Goal: Transaction & Acquisition: Purchase product/service

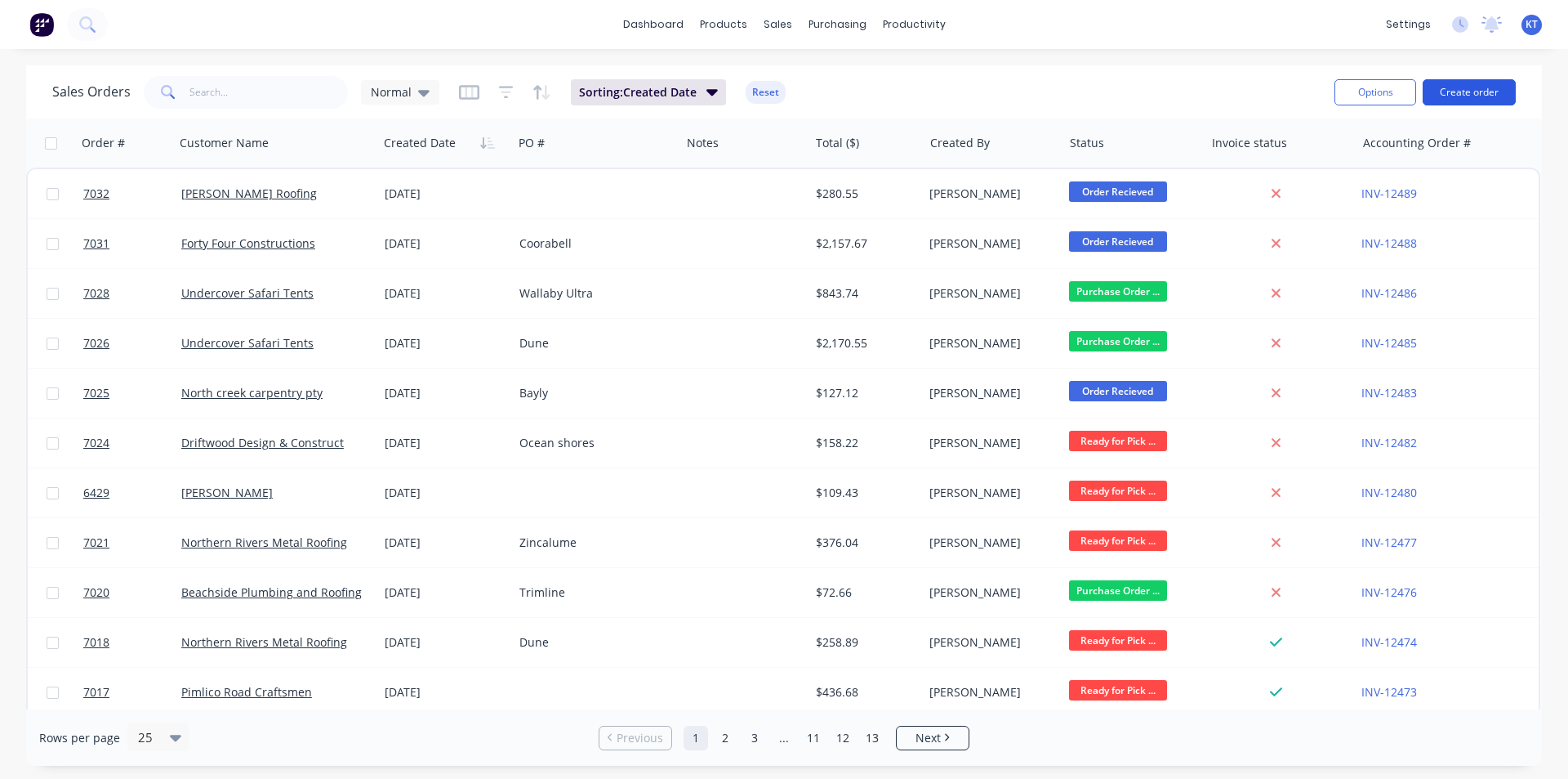
click at [1487, 90] on button "Create order" at bounding box center [1469, 93] width 93 height 26
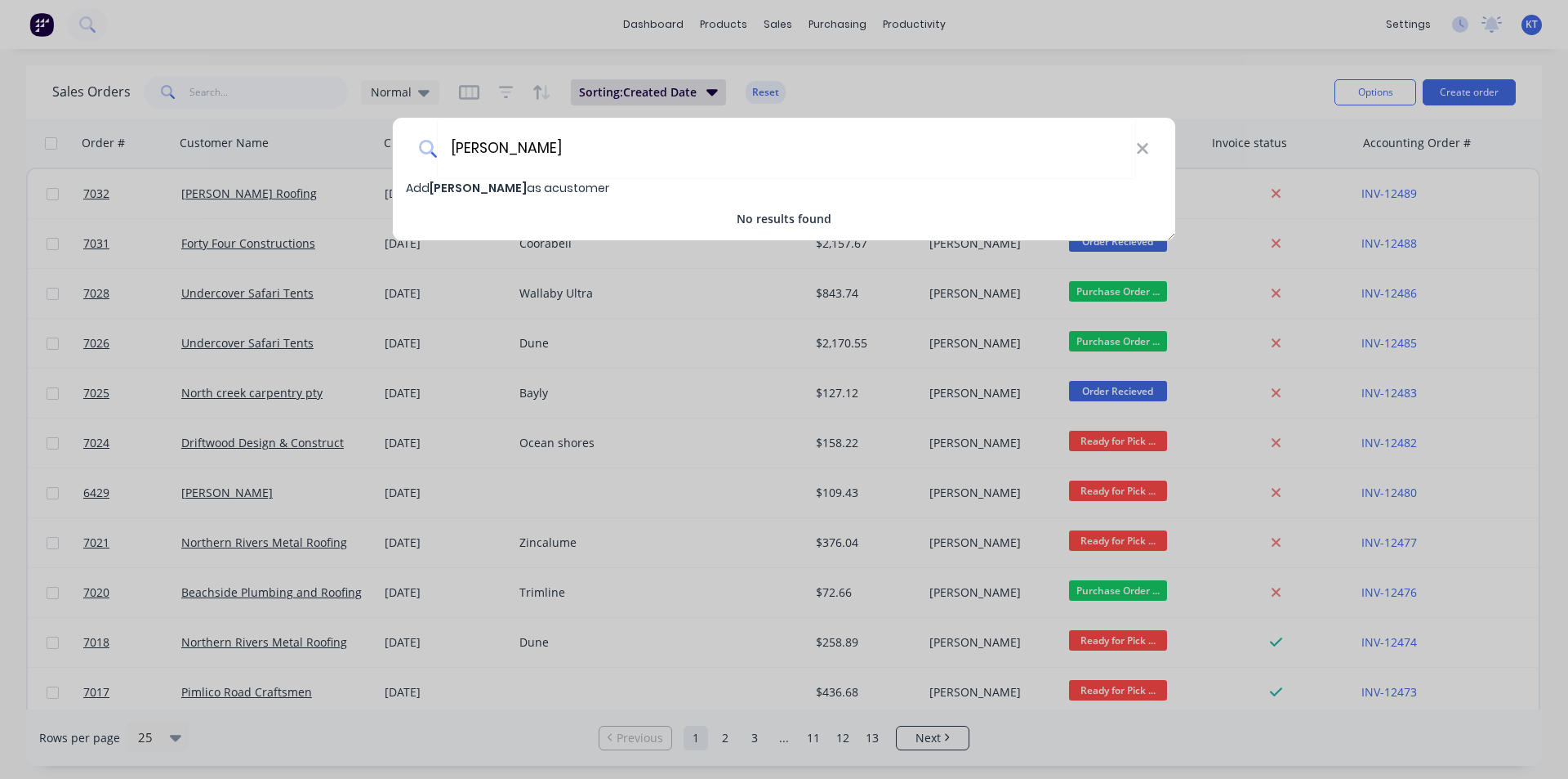
type input "[PERSON_NAME]"
click at [612, 184] on div "Add [PERSON_NAME] as a customer" at bounding box center [784, 188] width 783 height 18
select select "AU"
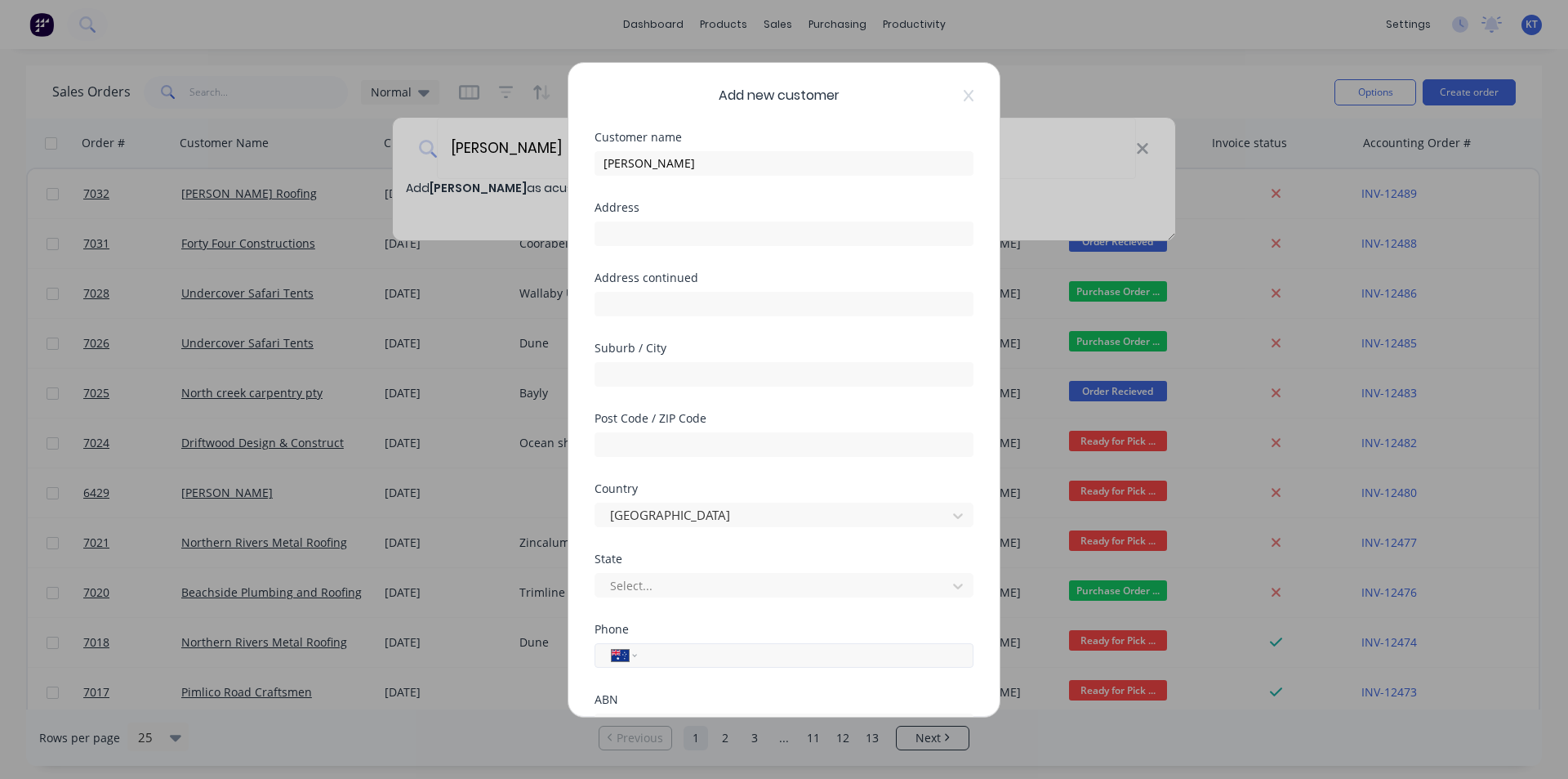
click at [704, 649] on input "tel" at bounding box center [803, 655] width 308 height 19
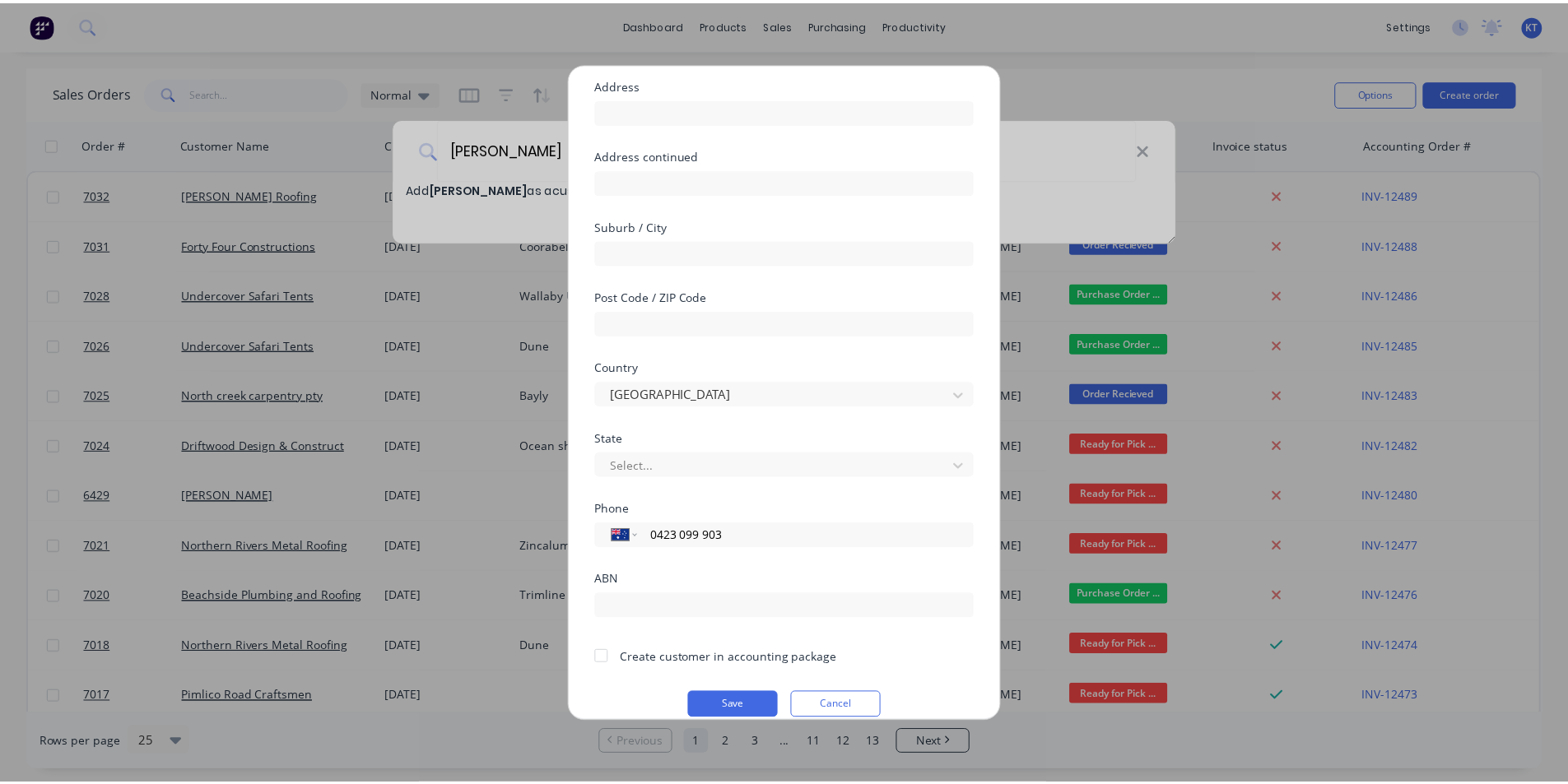
scroll to position [145, 0]
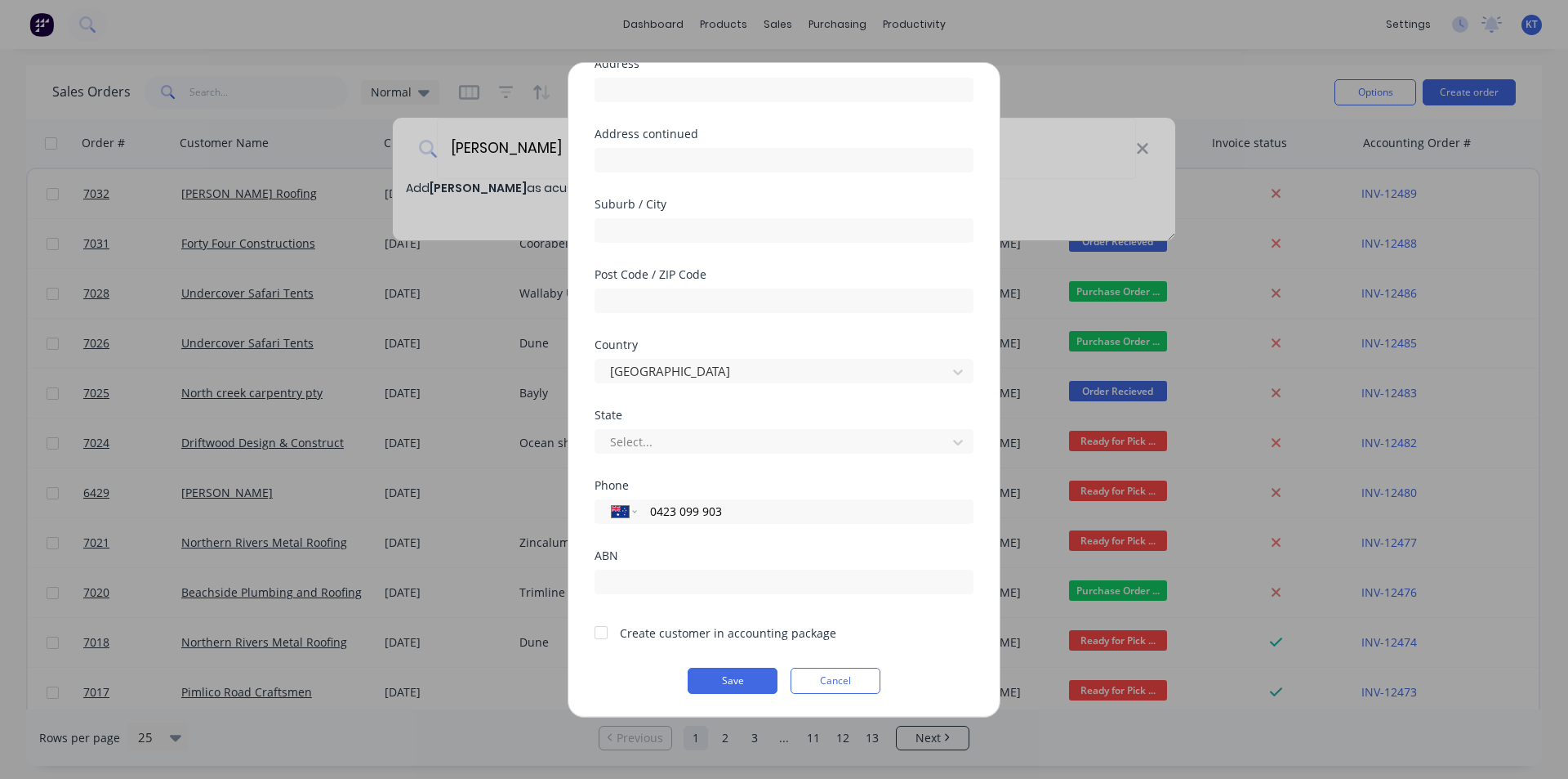
type input "0423 099 903"
click at [595, 617] on div at bounding box center [602, 633] width 33 height 33
click at [717, 673] on button "Save" at bounding box center [732, 681] width 90 height 26
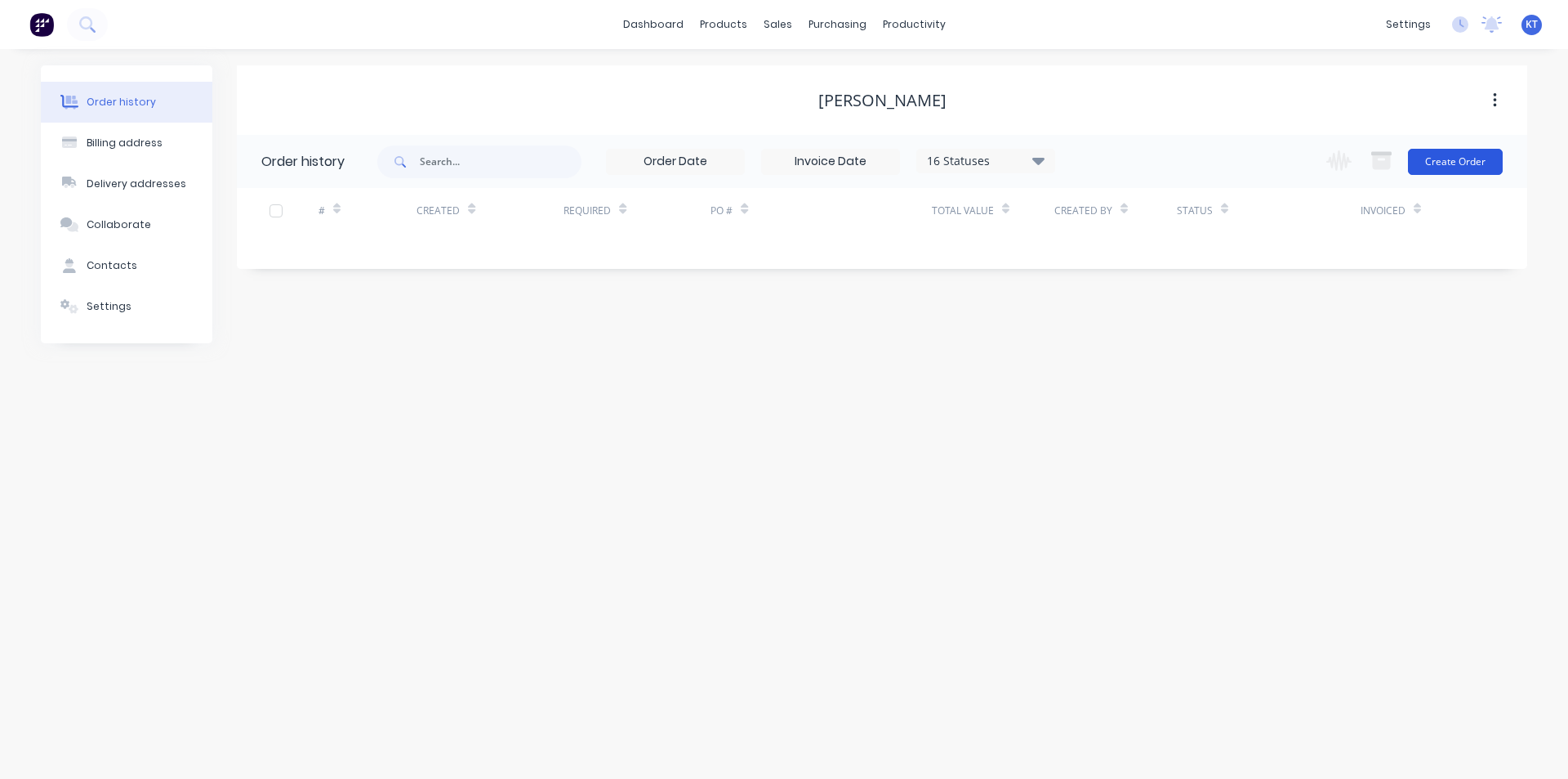
click at [1454, 153] on button "Create Order" at bounding box center [1456, 162] width 95 height 26
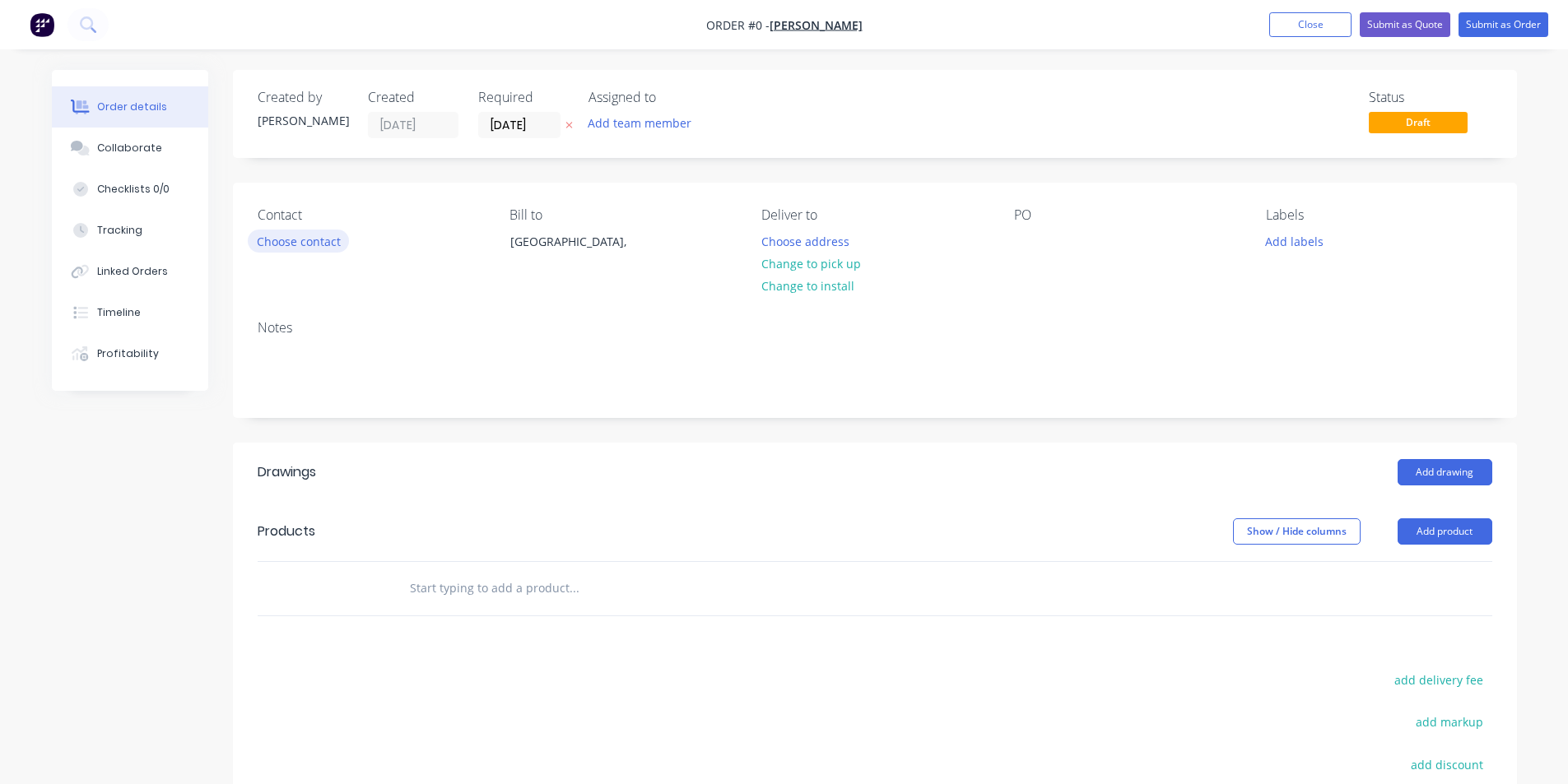
click at [285, 244] on button "Choose contact" at bounding box center [298, 241] width 102 height 22
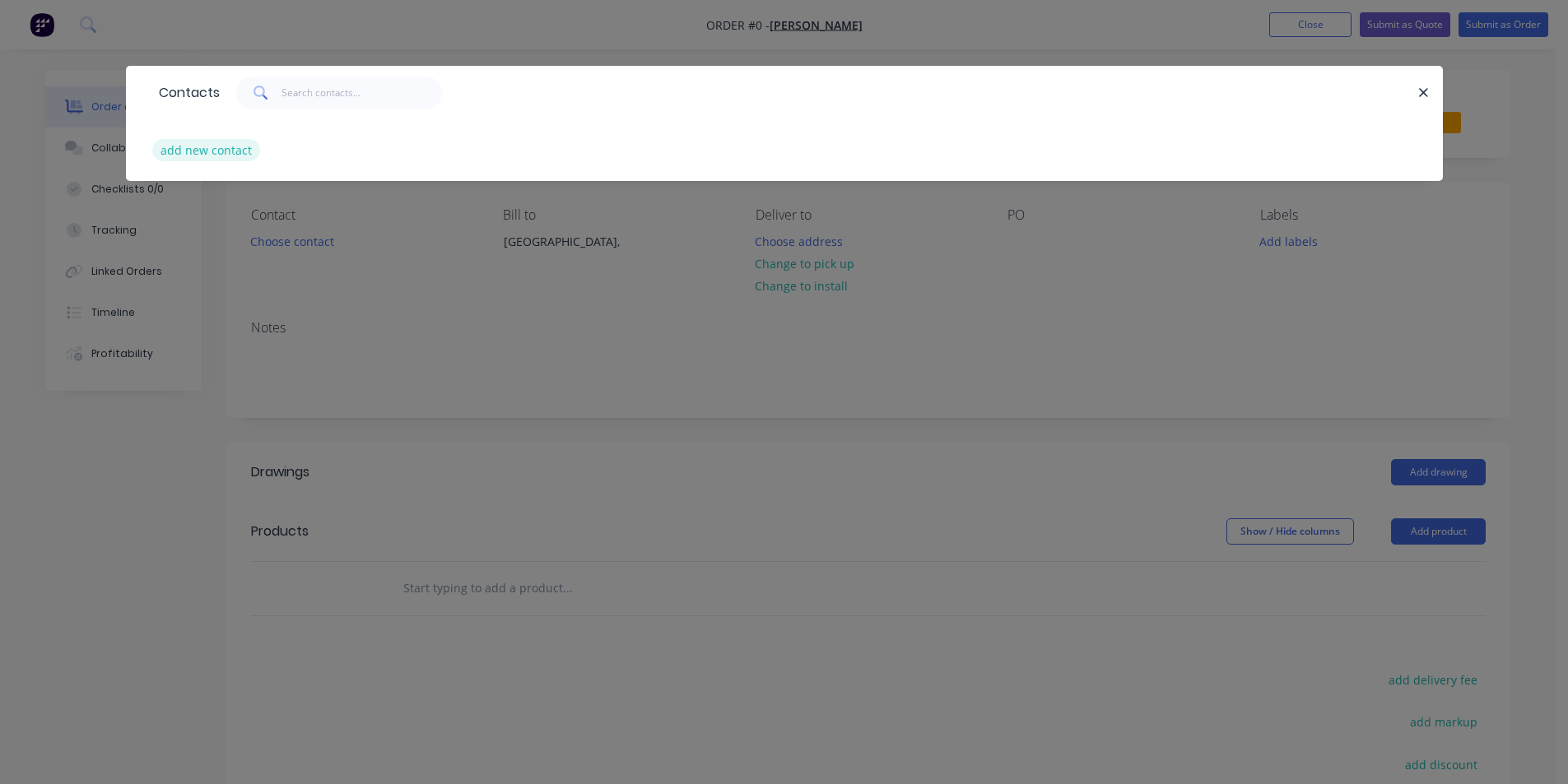
click at [176, 156] on button "add new contact" at bounding box center [207, 150] width 108 height 22
select select "AU"
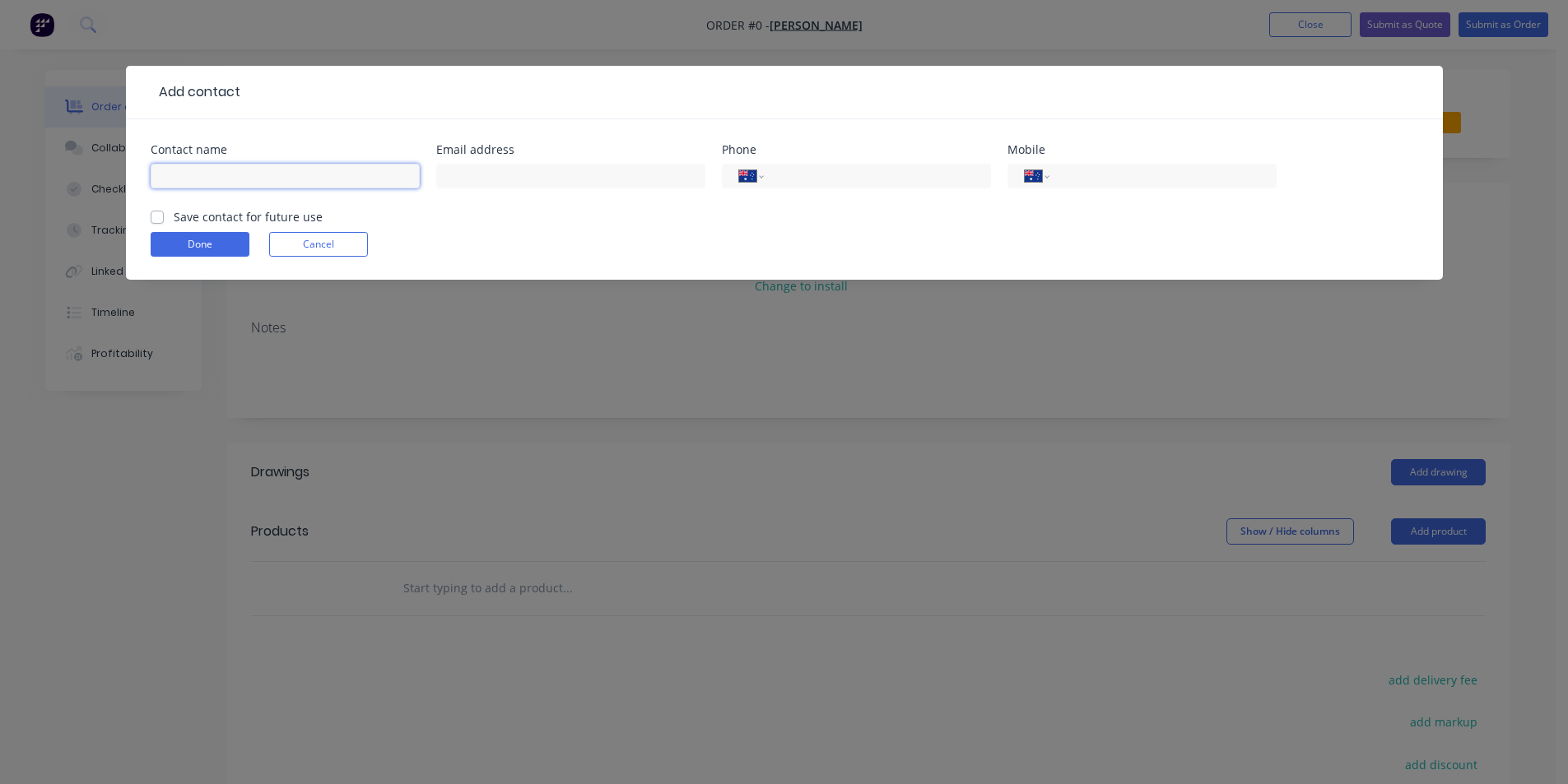
click at [208, 186] on input "text" at bounding box center [285, 176] width 269 height 25
type input "[PERSON_NAME]"
type input "0423 099 903"
click at [174, 220] on label "Save contact for future use" at bounding box center [248, 216] width 149 height 17
click at [155, 220] on input "Save contact for future use" at bounding box center [157, 216] width 13 height 16
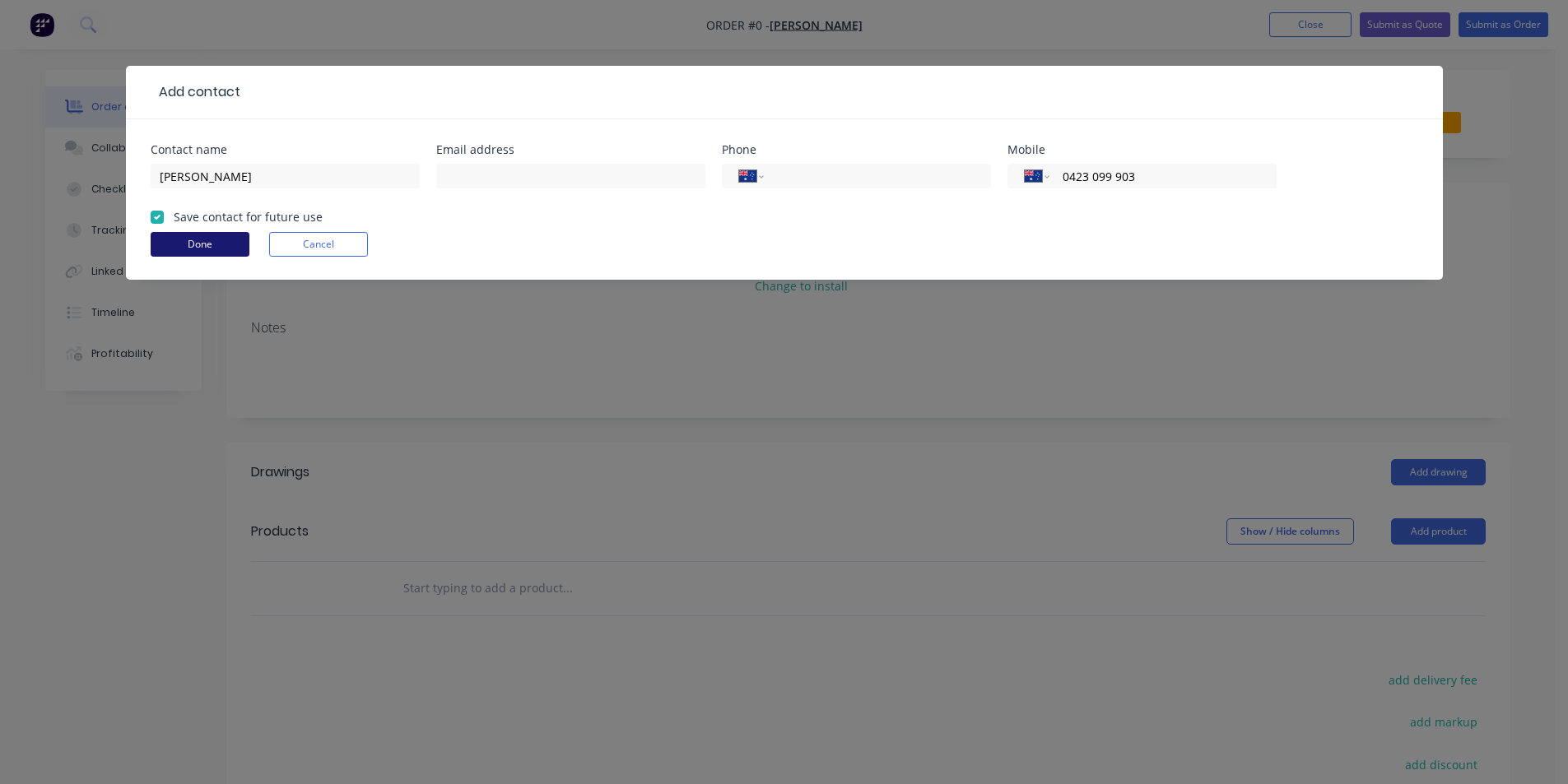
checkbox input "true"
drag, startPoint x: 183, startPoint y: 246, endPoint x: 255, endPoint y: 261, distance: 73.5
click at [186, 247] on button "Done" at bounding box center [200, 245] width 99 height 25
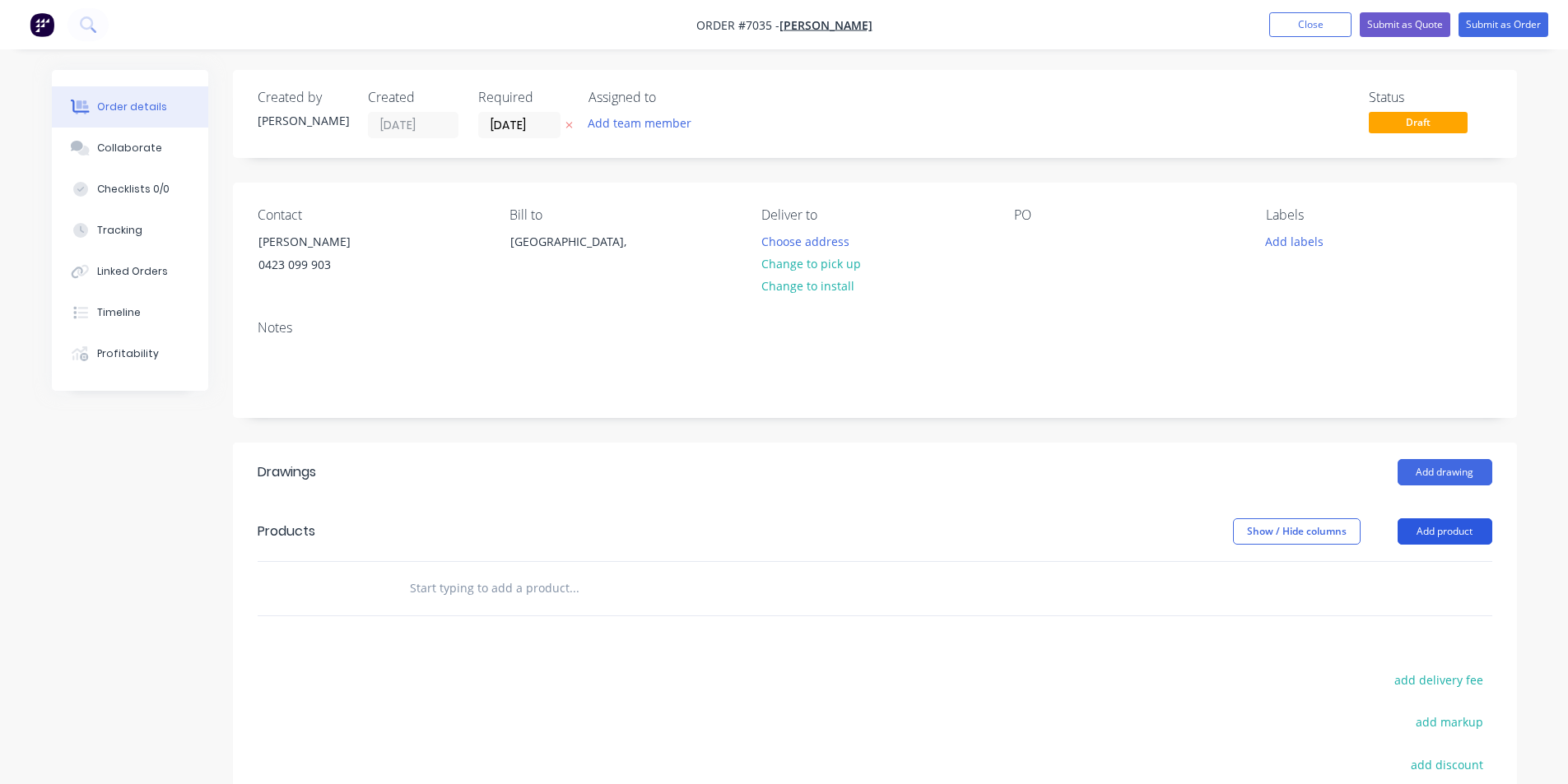
click at [1441, 530] on button "Add product" at bounding box center [1445, 532] width 95 height 27
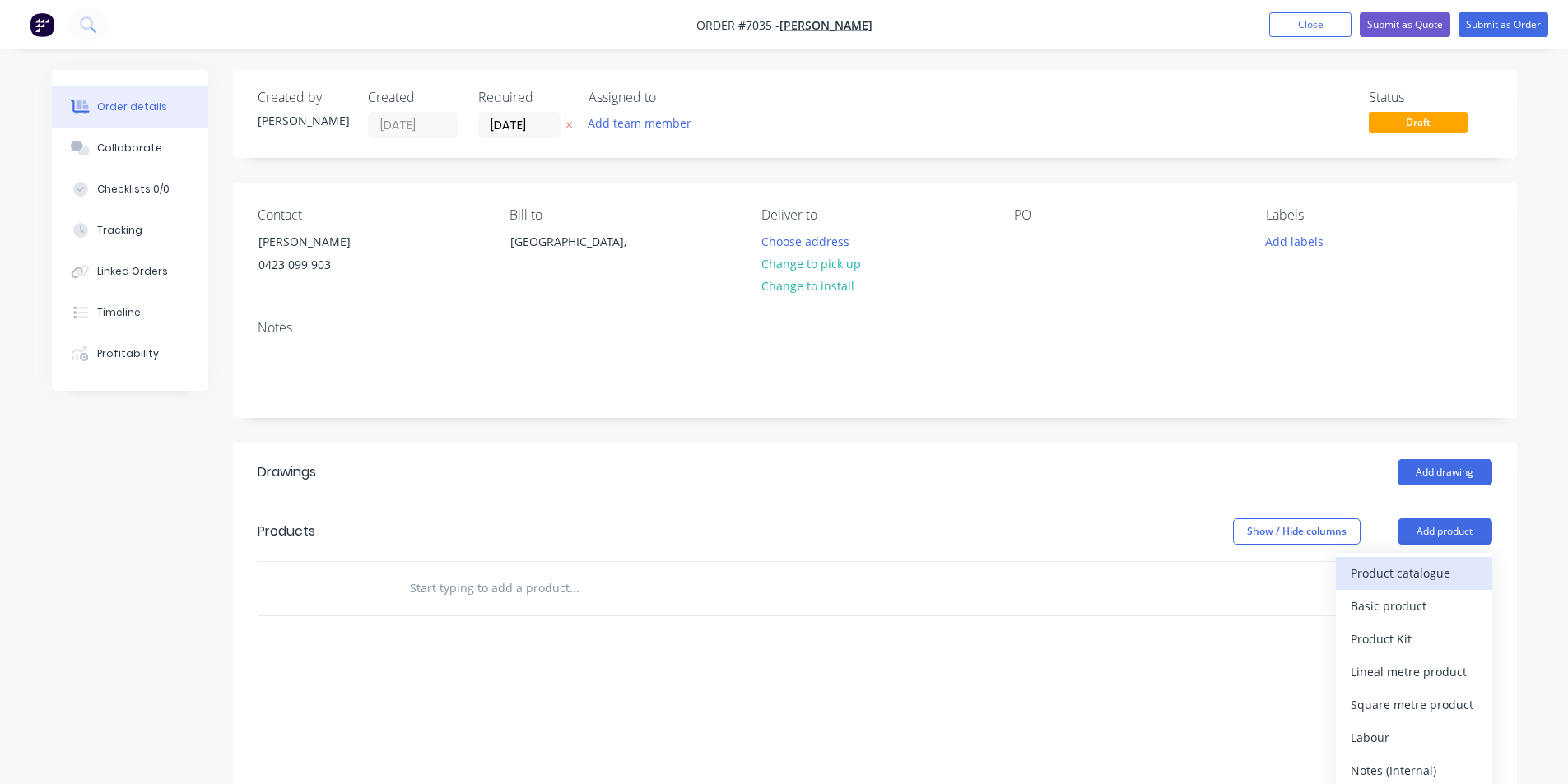
click at [1434, 568] on div "Product catalogue" at bounding box center [1414, 573] width 127 height 24
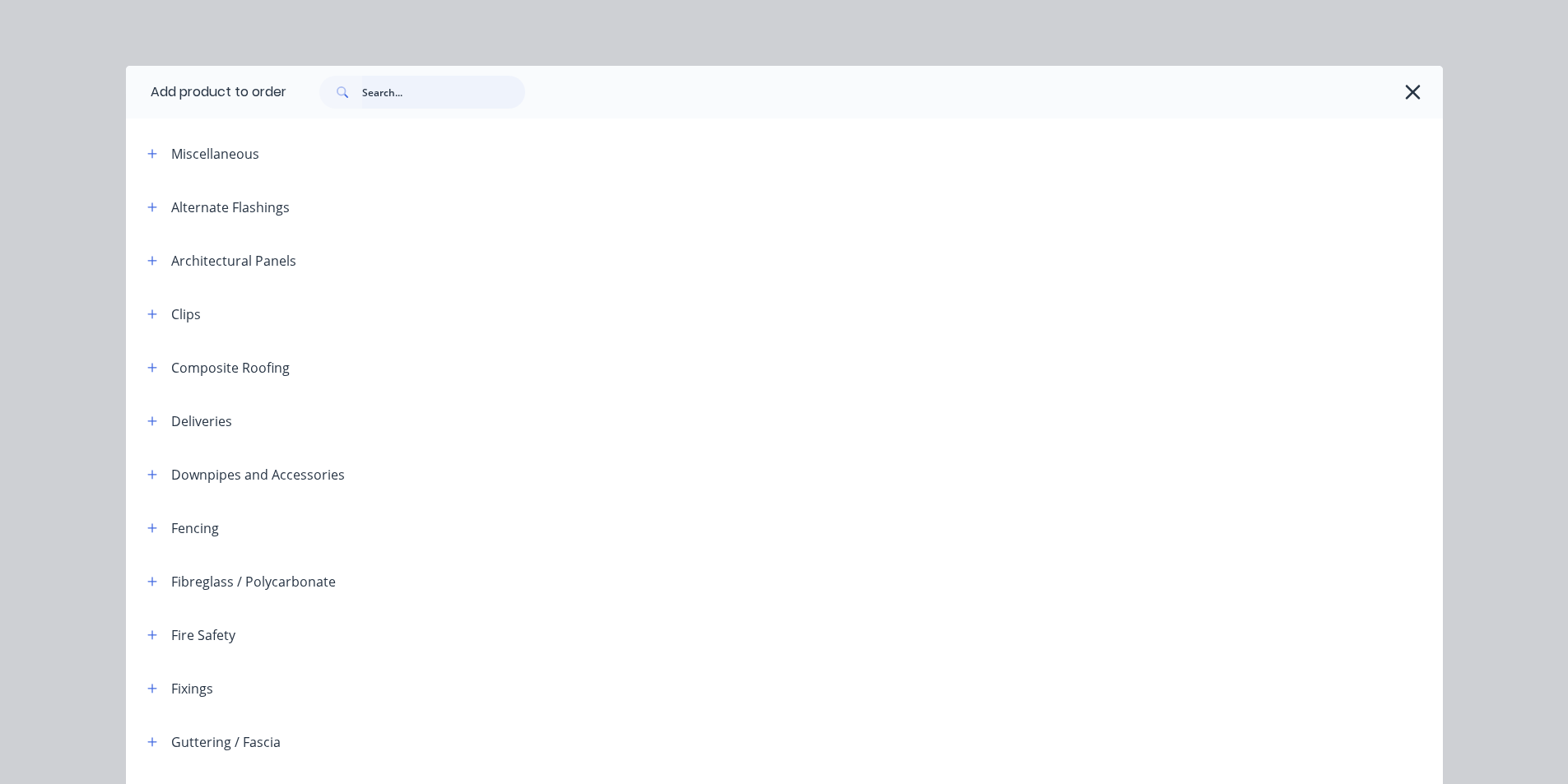
click at [431, 101] on input "text" at bounding box center [444, 92] width 163 height 33
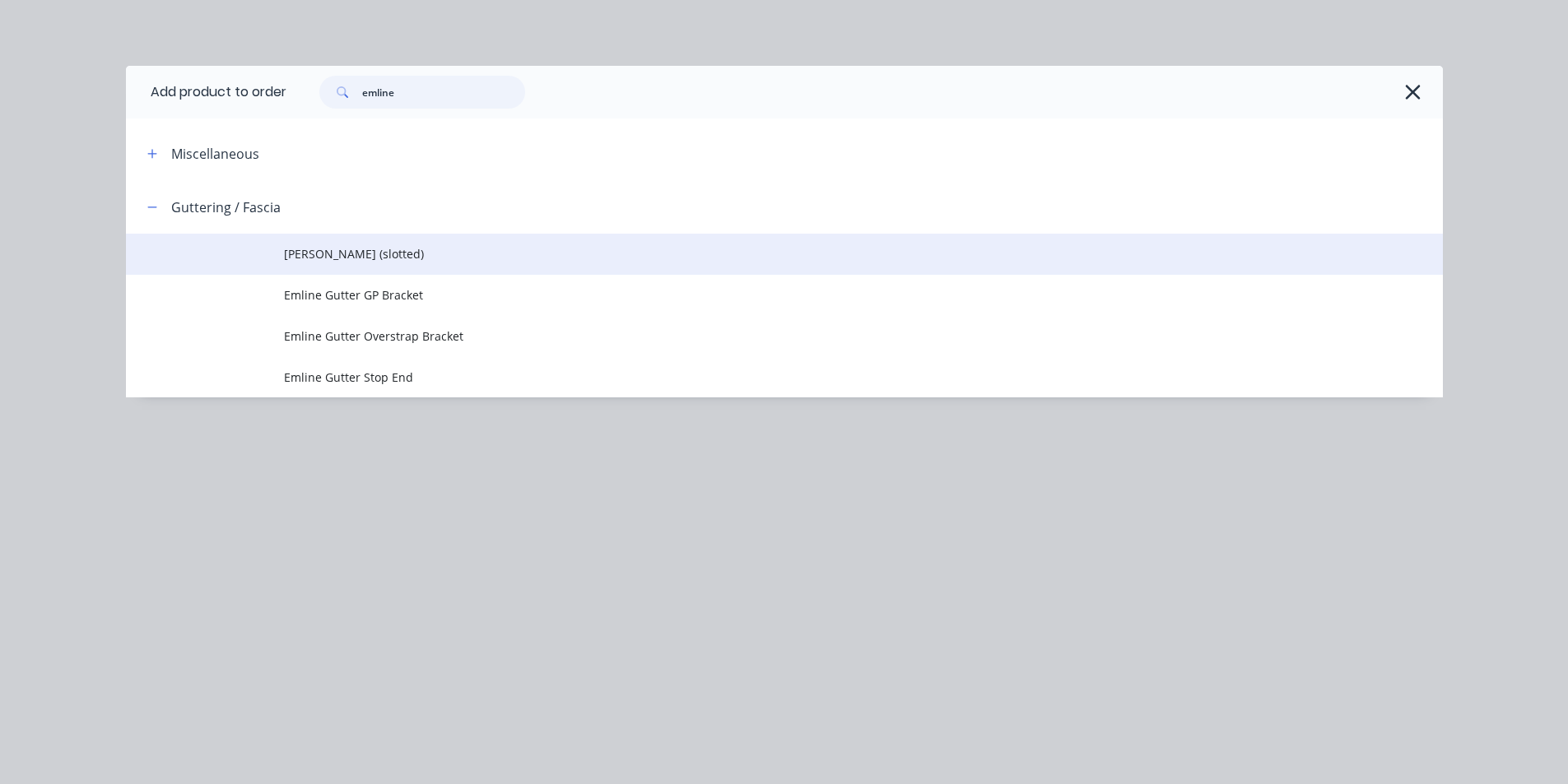
type input "emline"
click at [384, 250] on span "[PERSON_NAME] (slotted)" at bounding box center [747, 253] width 927 height 17
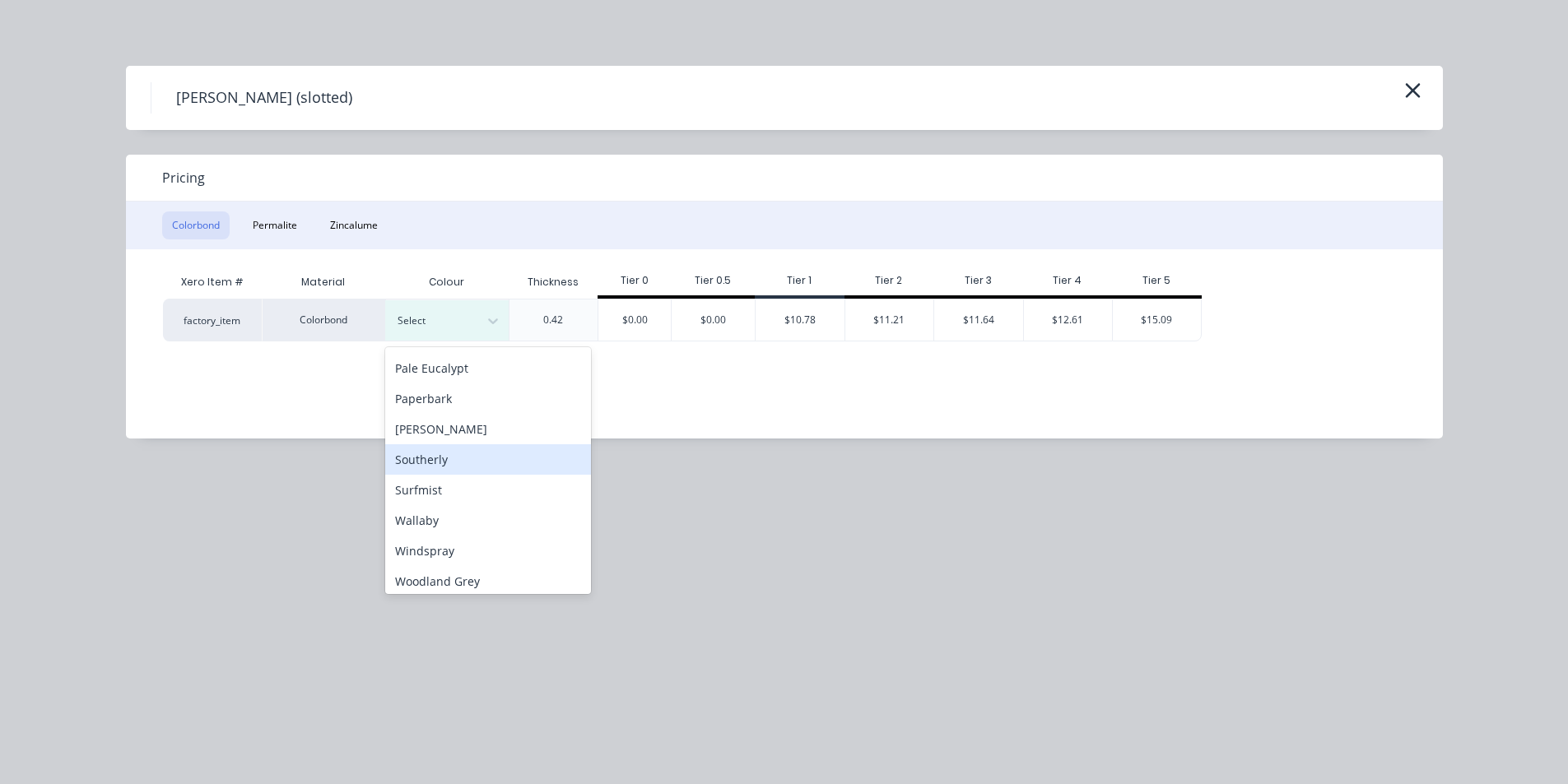
scroll to position [429, 0]
click at [503, 576] on div "Woodland Grey" at bounding box center [487, 575] width 206 height 31
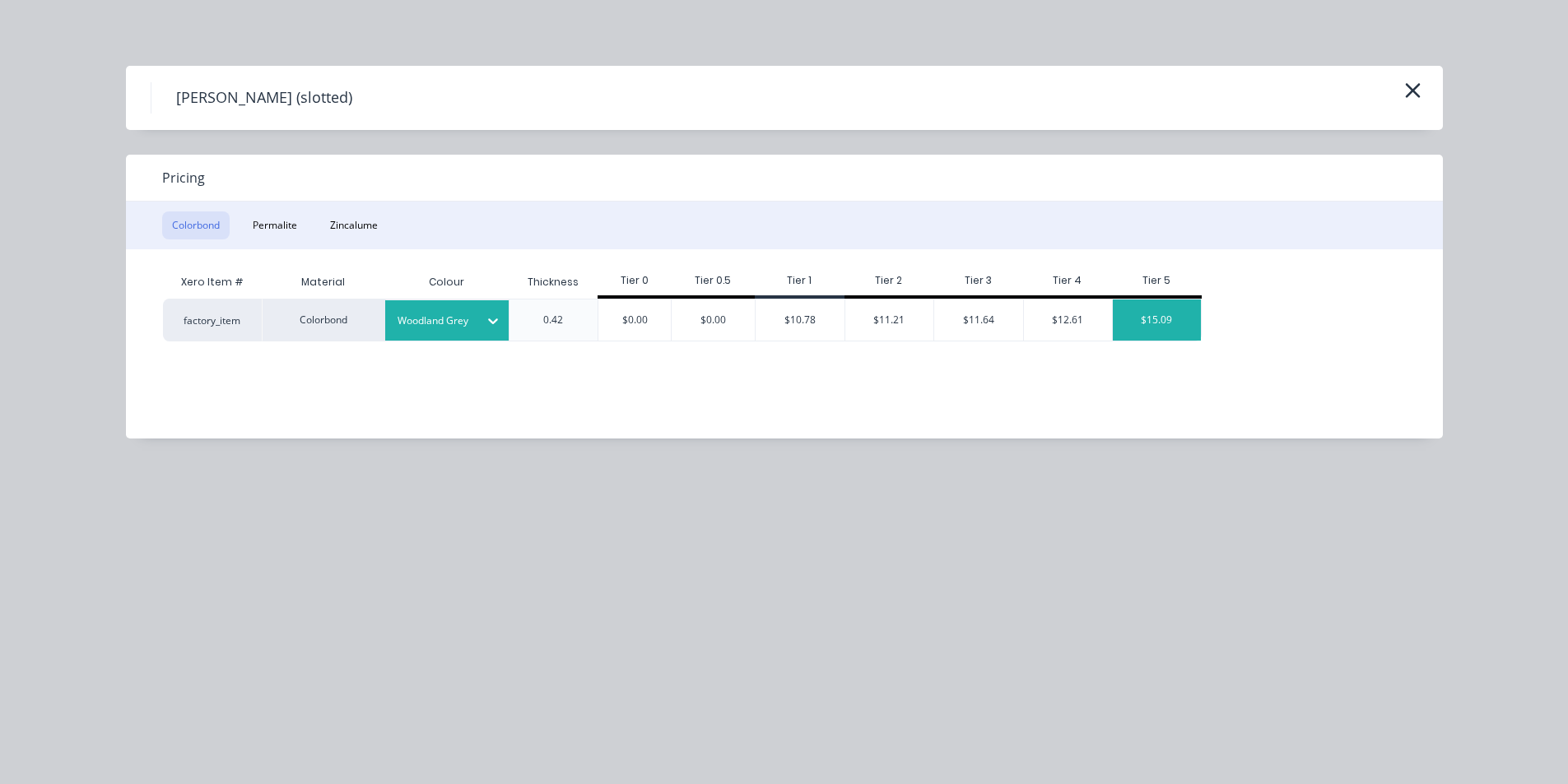
click at [1171, 331] on div "$15.09" at bounding box center [1157, 320] width 88 height 41
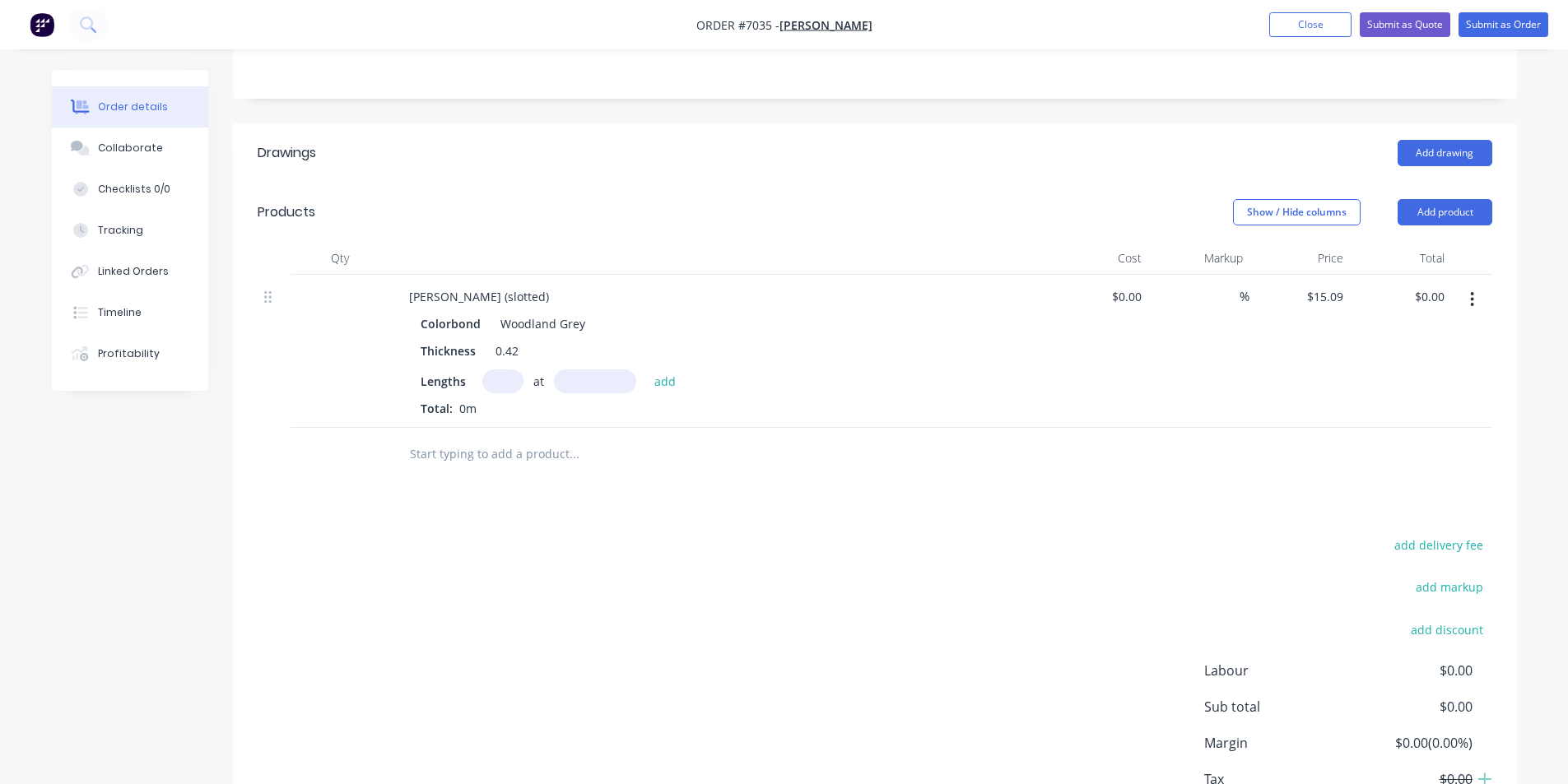
scroll to position [329, 0]
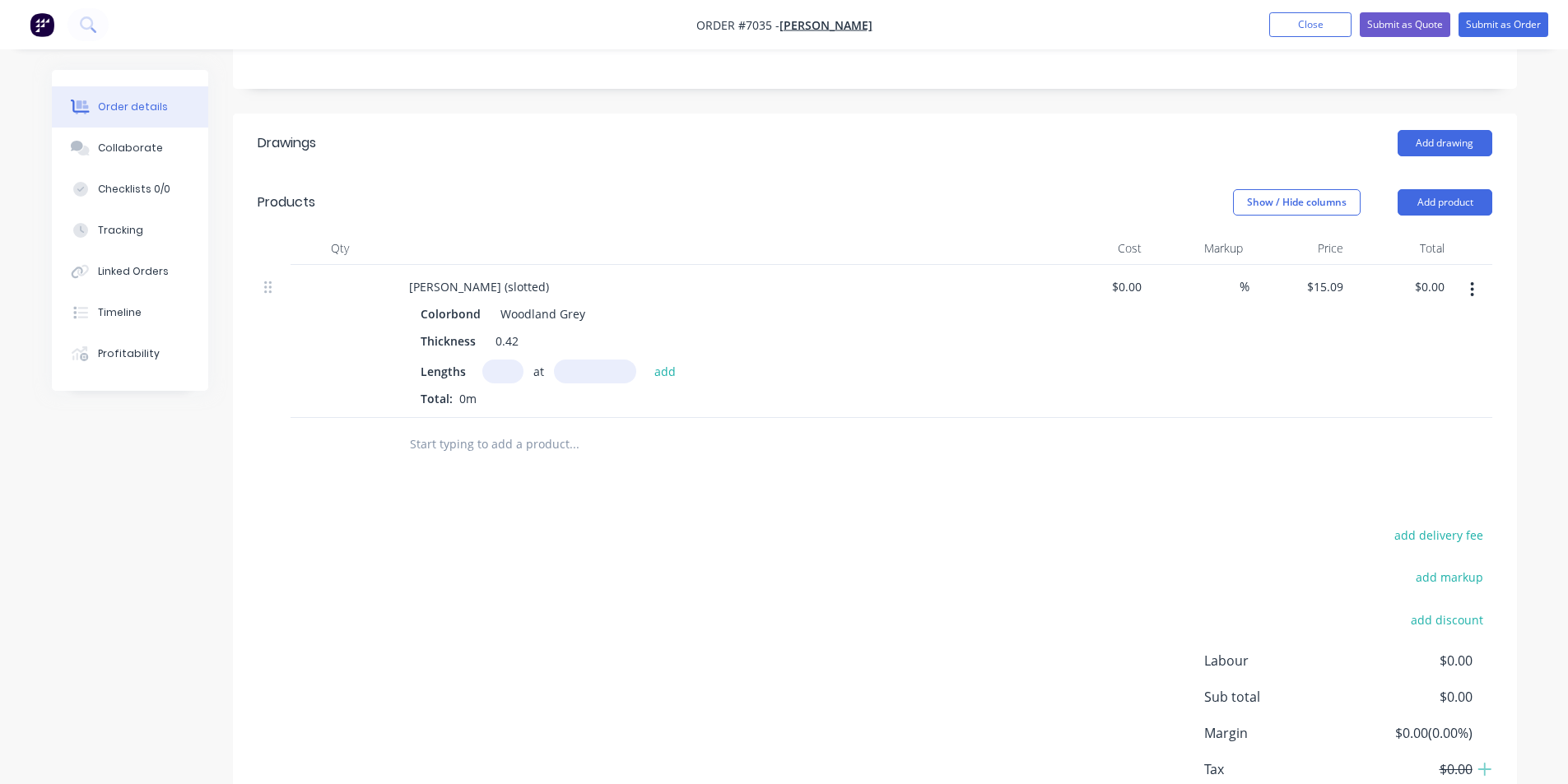
click at [522, 382] on div "at add" at bounding box center [583, 371] width 202 height 24
click at [515, 377] on input "text" at bounding box center [502, 371] width 41 height 24
type input "1"
type input "3000"
click at [646, 360] on button "add" at bounding box center [665, 370] width 38 height 22
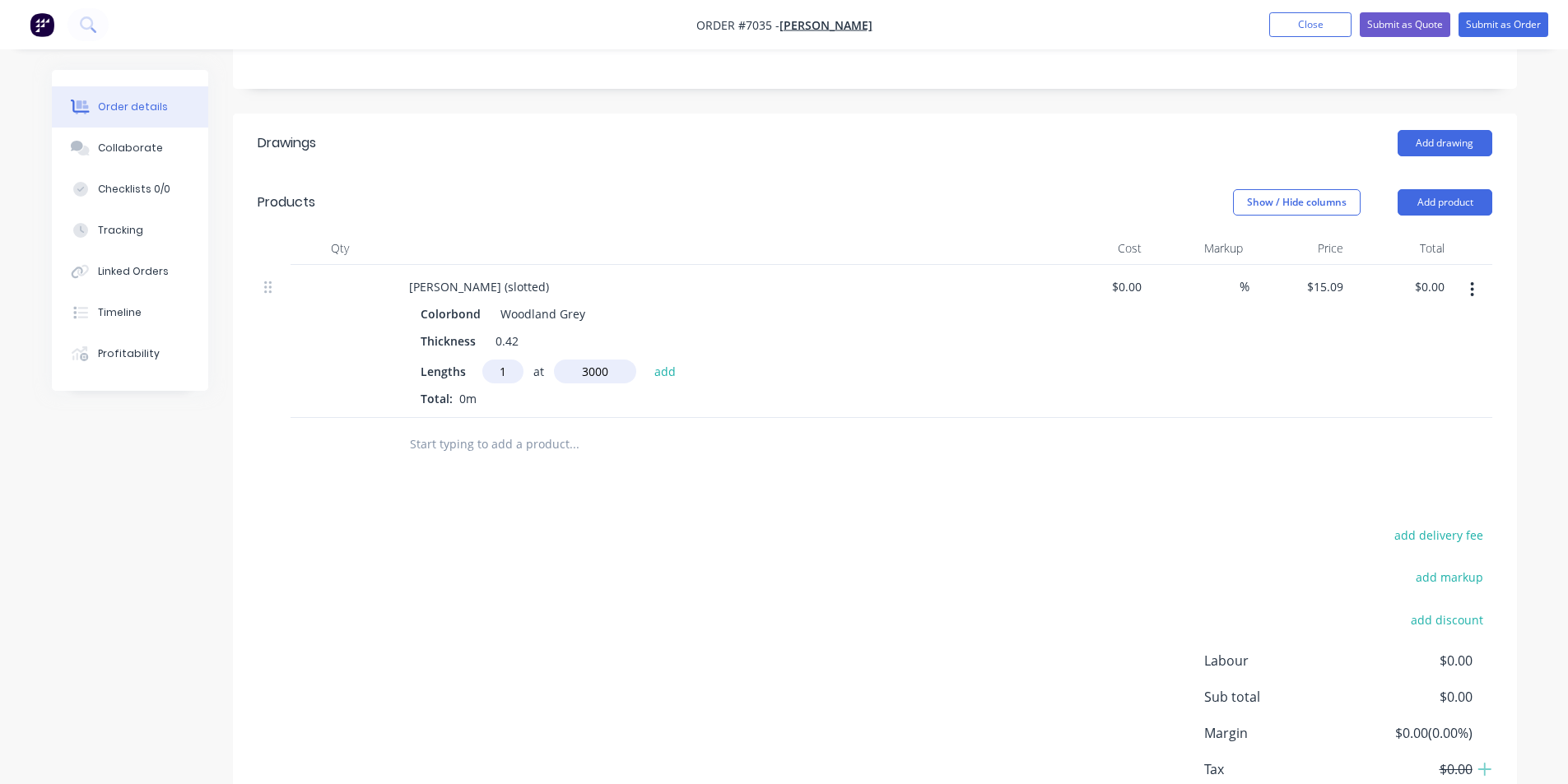
type input "$45.27"
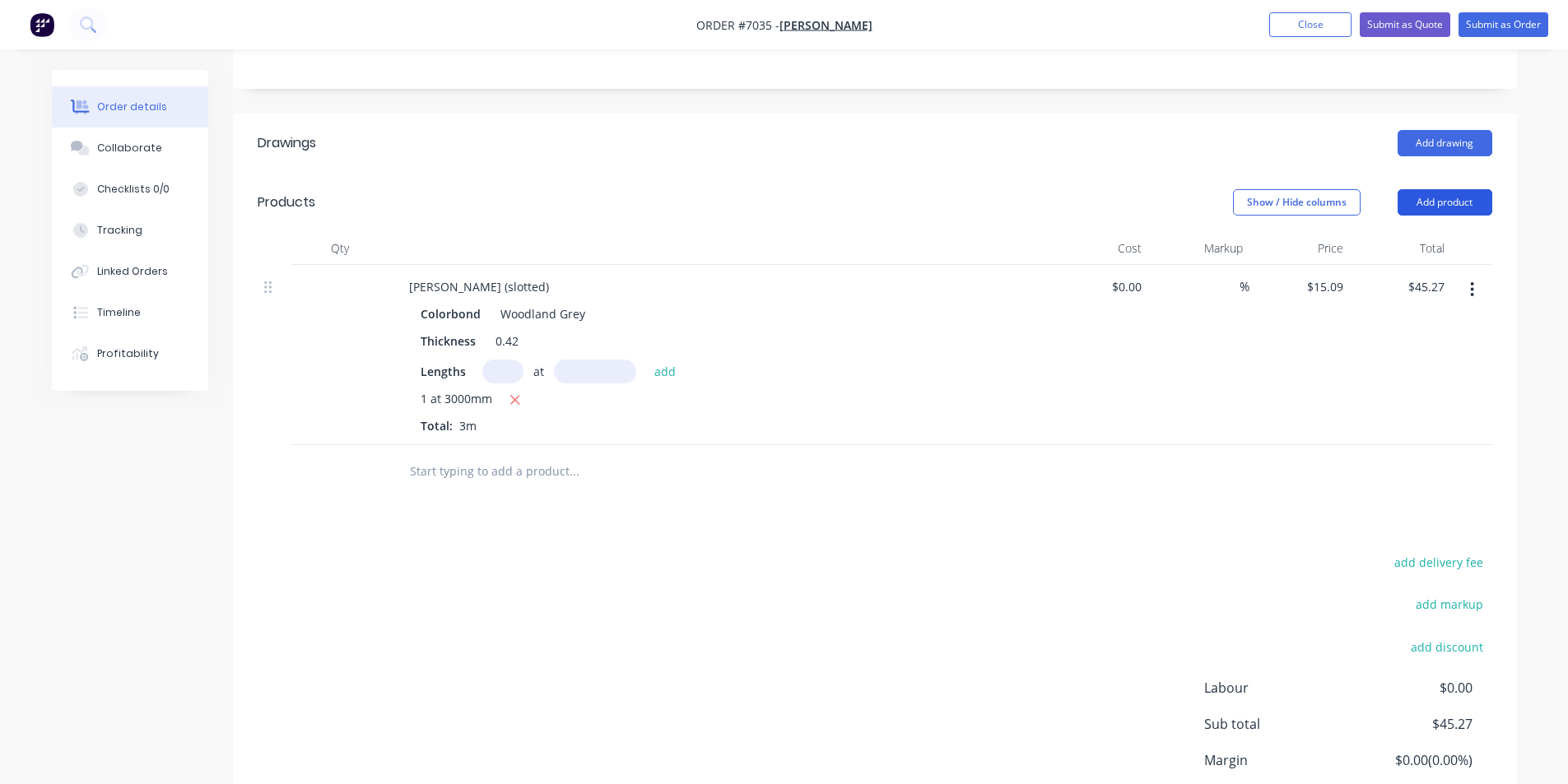
click at [1468, 208] on button "Add product" at bounding box center [1445, 202] width 95 height 27
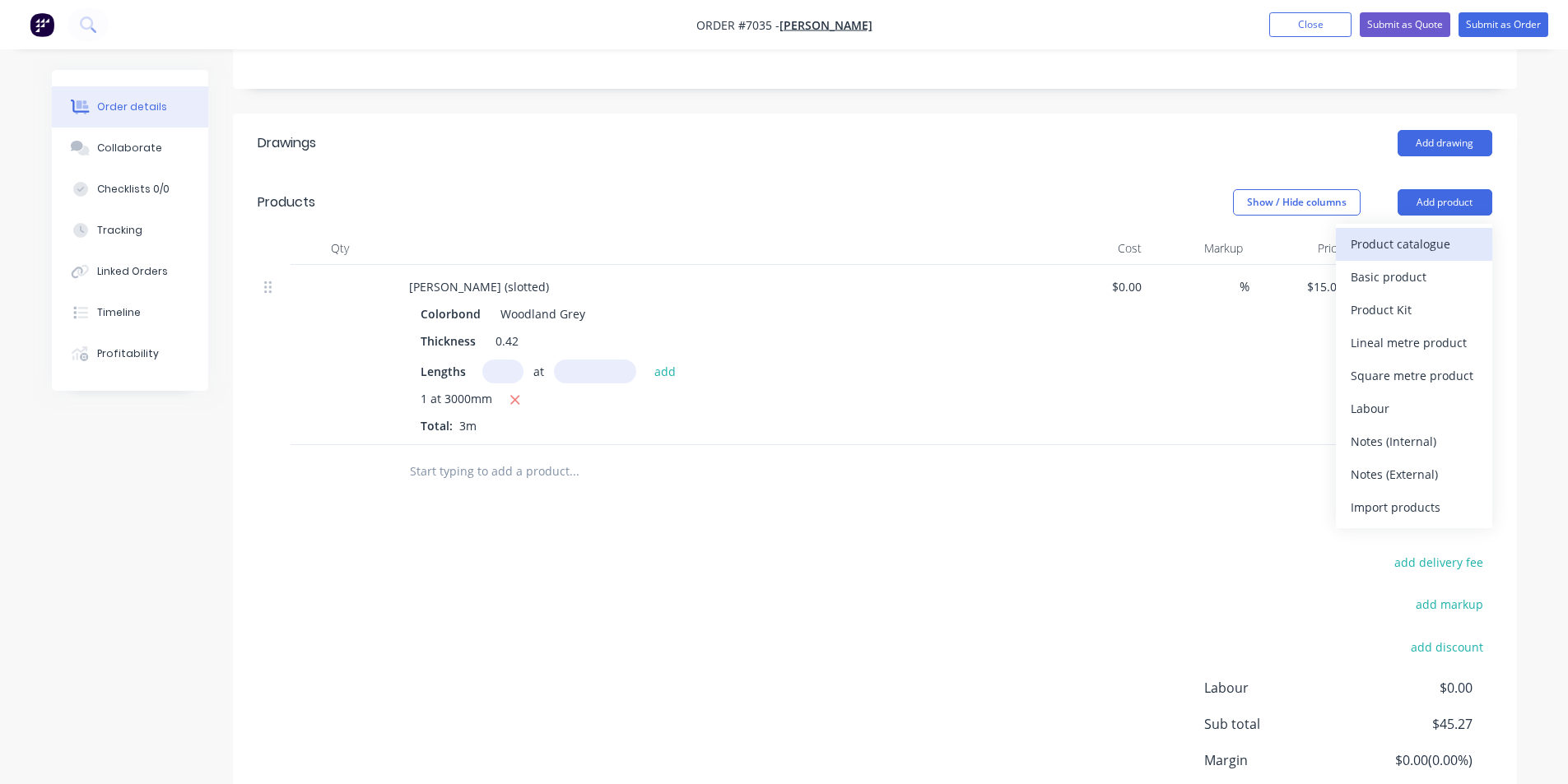
click at [1455, 245] on div "Product catalogue" at bounding box center [1414, 244] width 127 height 24
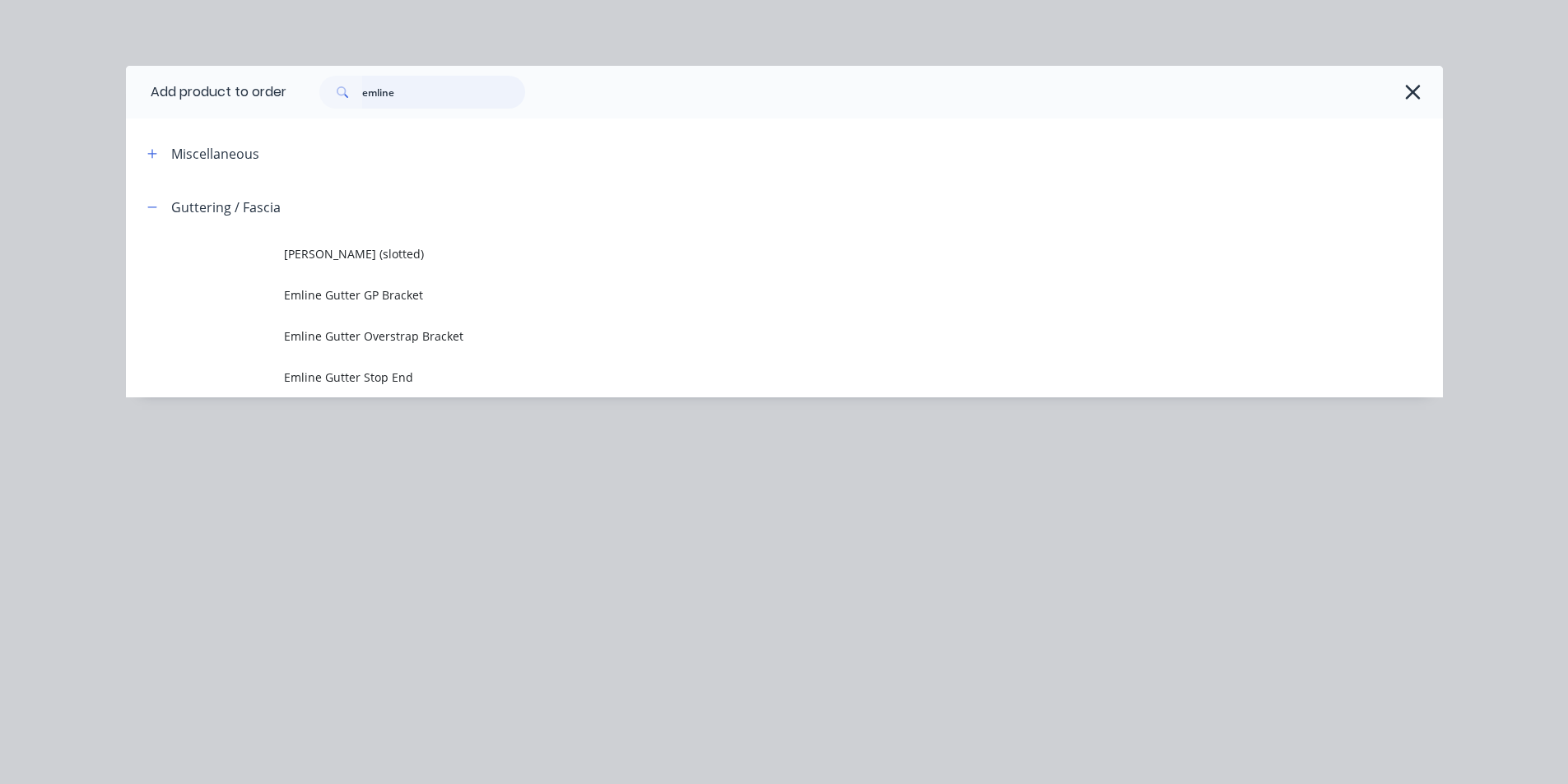
click at [432, 102] on input "emline" at bounding box center [444, 92] width 163 height 33
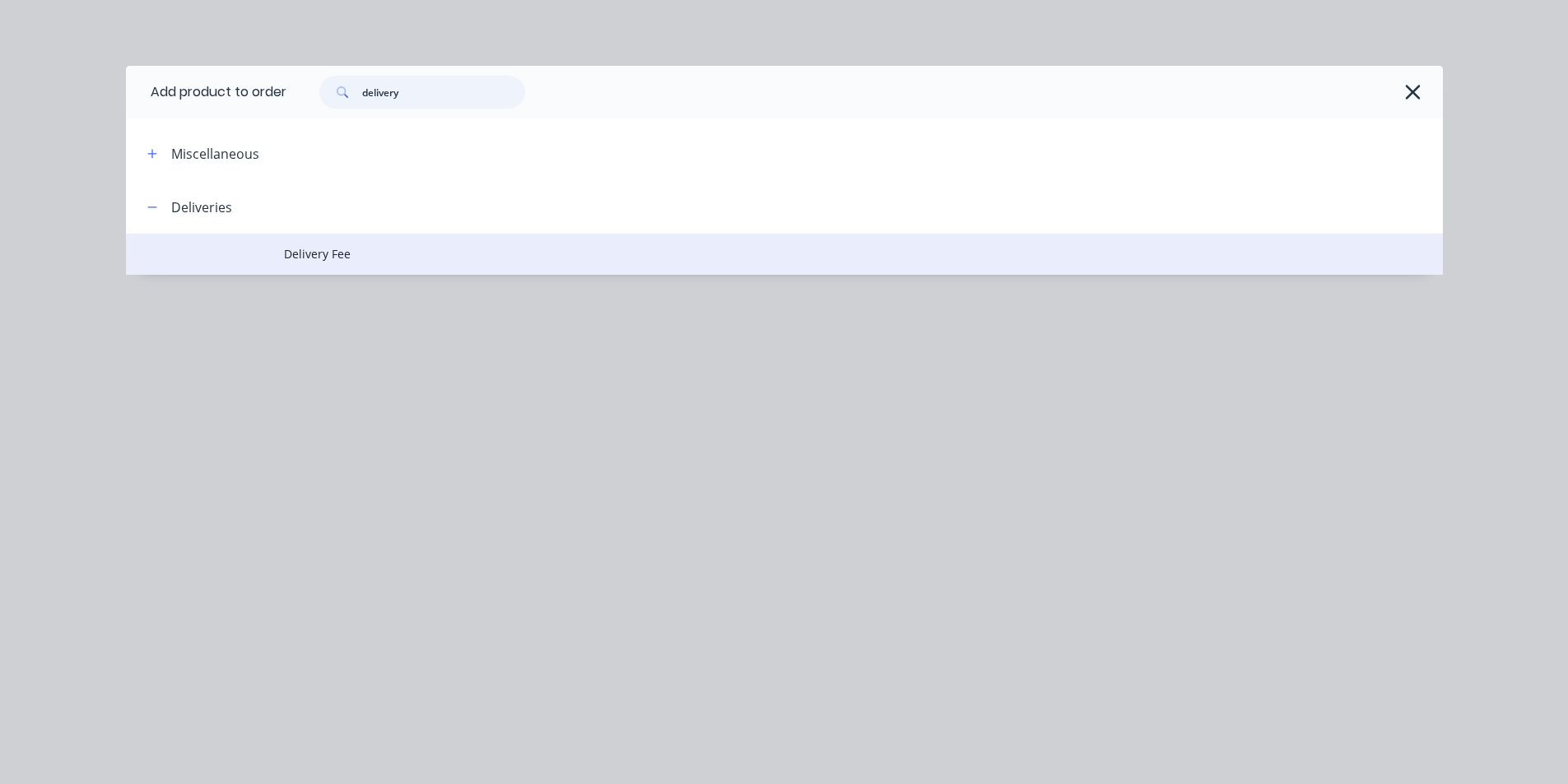
type input "delivery"
click at [344, 252] on span "Delivery Fee" at bounding box center [747, 253] width 927 height 17
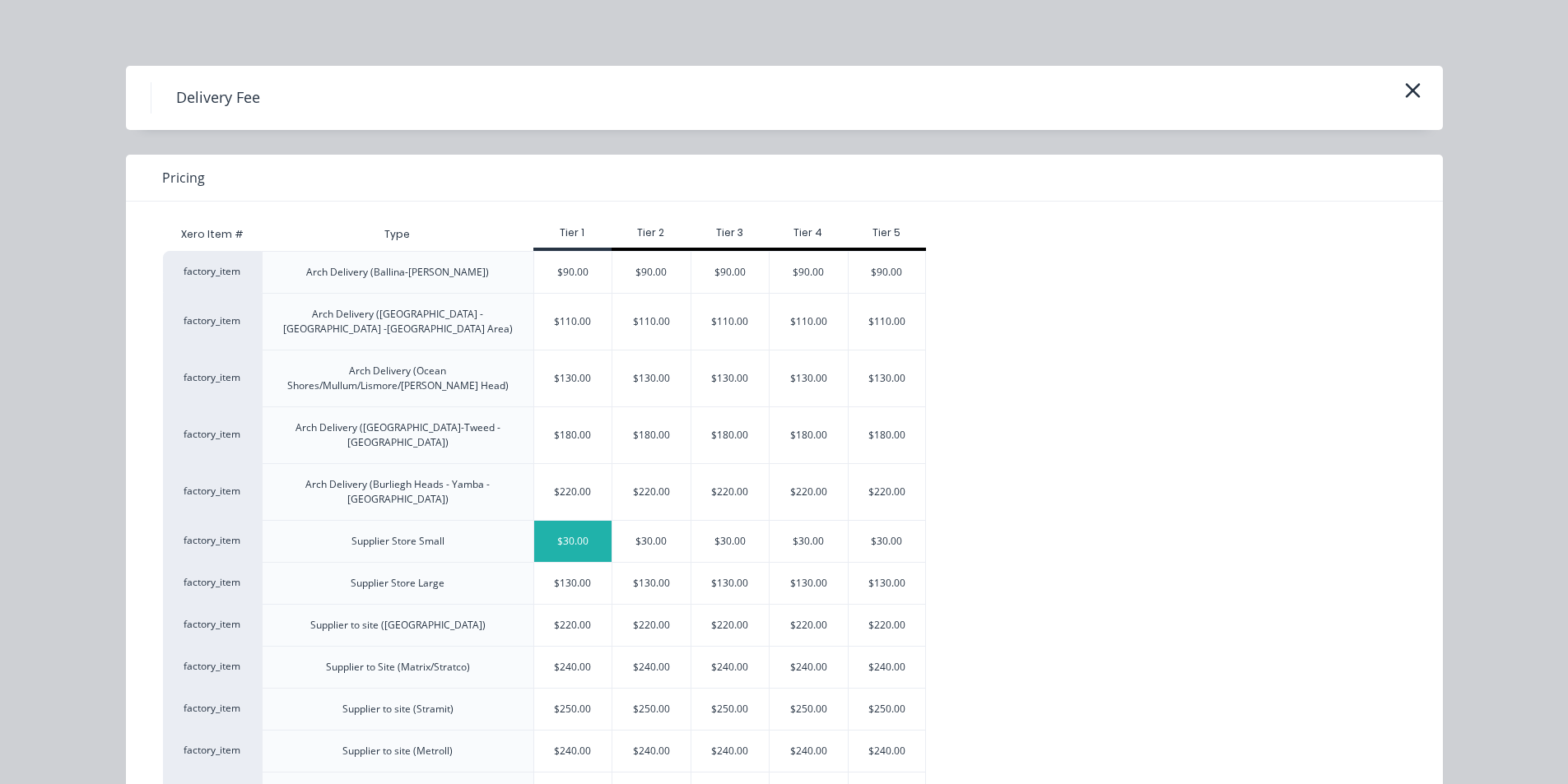
click at [544, 521] on div "$30.00" at bounding box center [573, 541] width 78 height 41
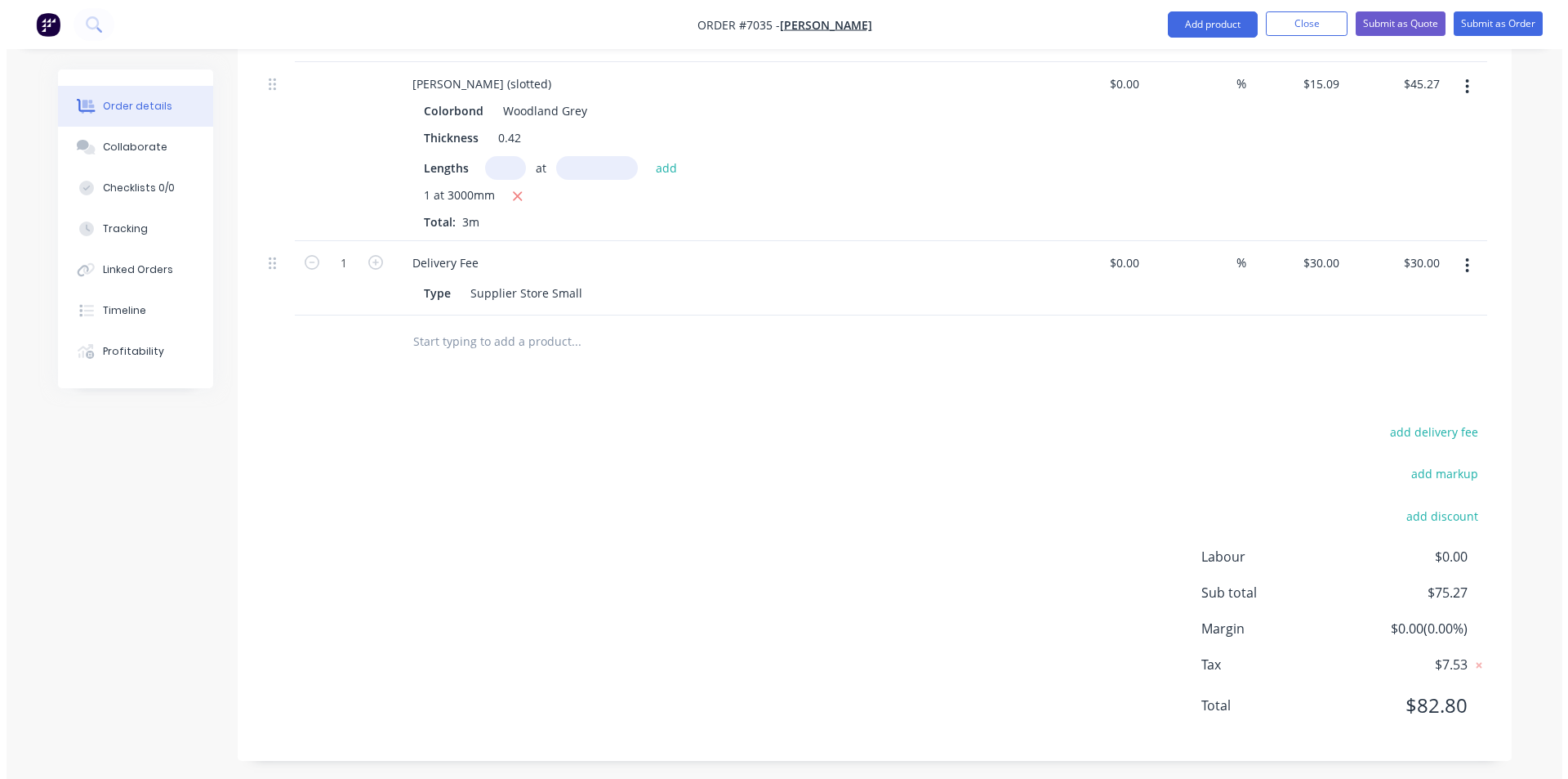
scroll to position [0, 0]
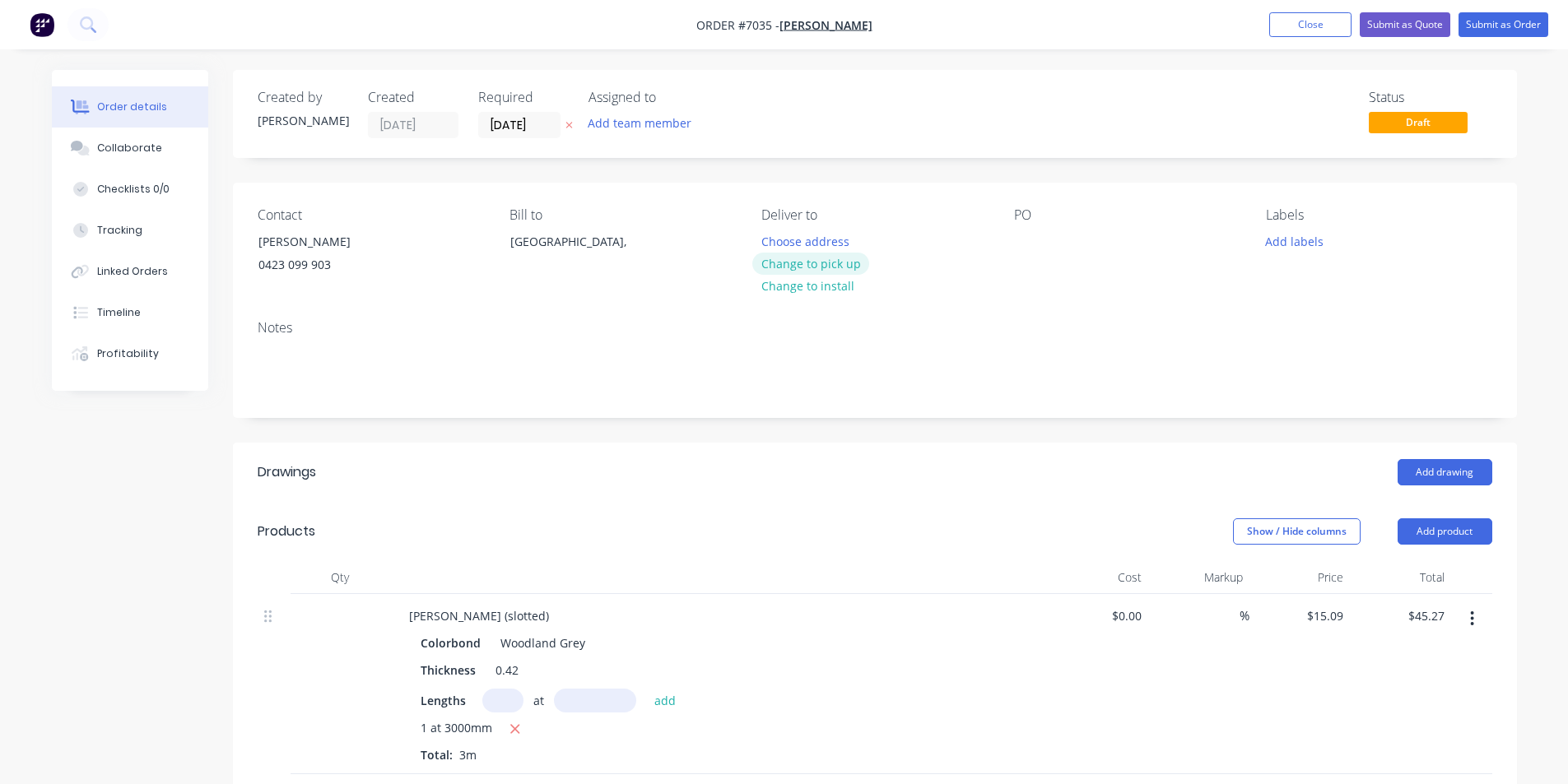
click at [831, 264] on button "Change to pick up" at bounding box center [810, 263] width 117 height 22
click at [1032, 250] on div at bounding box center [1027, 241] width 27 height 24
click at [1511, 24] on button "Submit as Order" at bounding box center [1503, 25] width 90 height 25
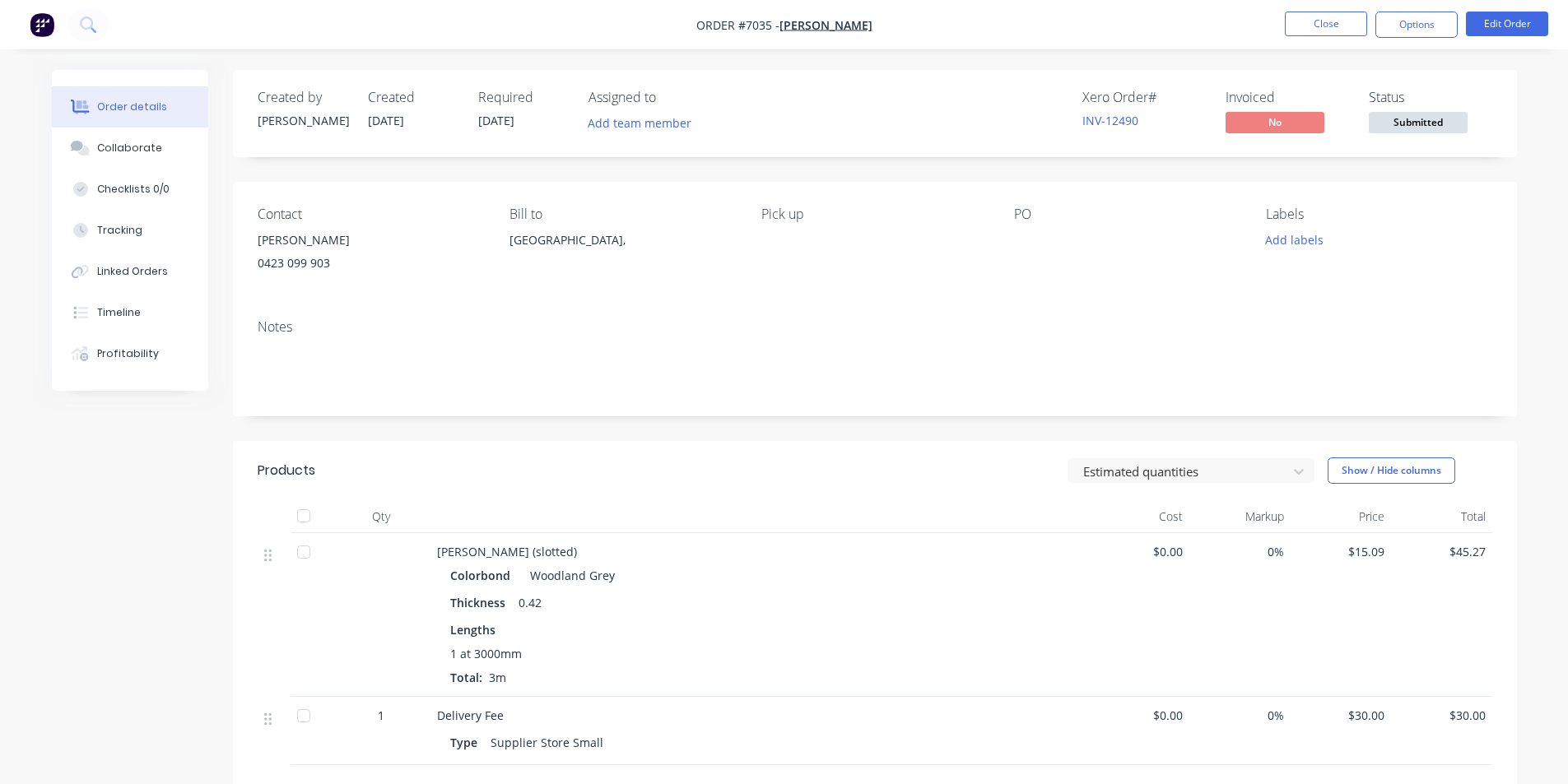
click at [1426, 111] on div "Submitted" at bounding box center [1417, 107] width 60 height 32
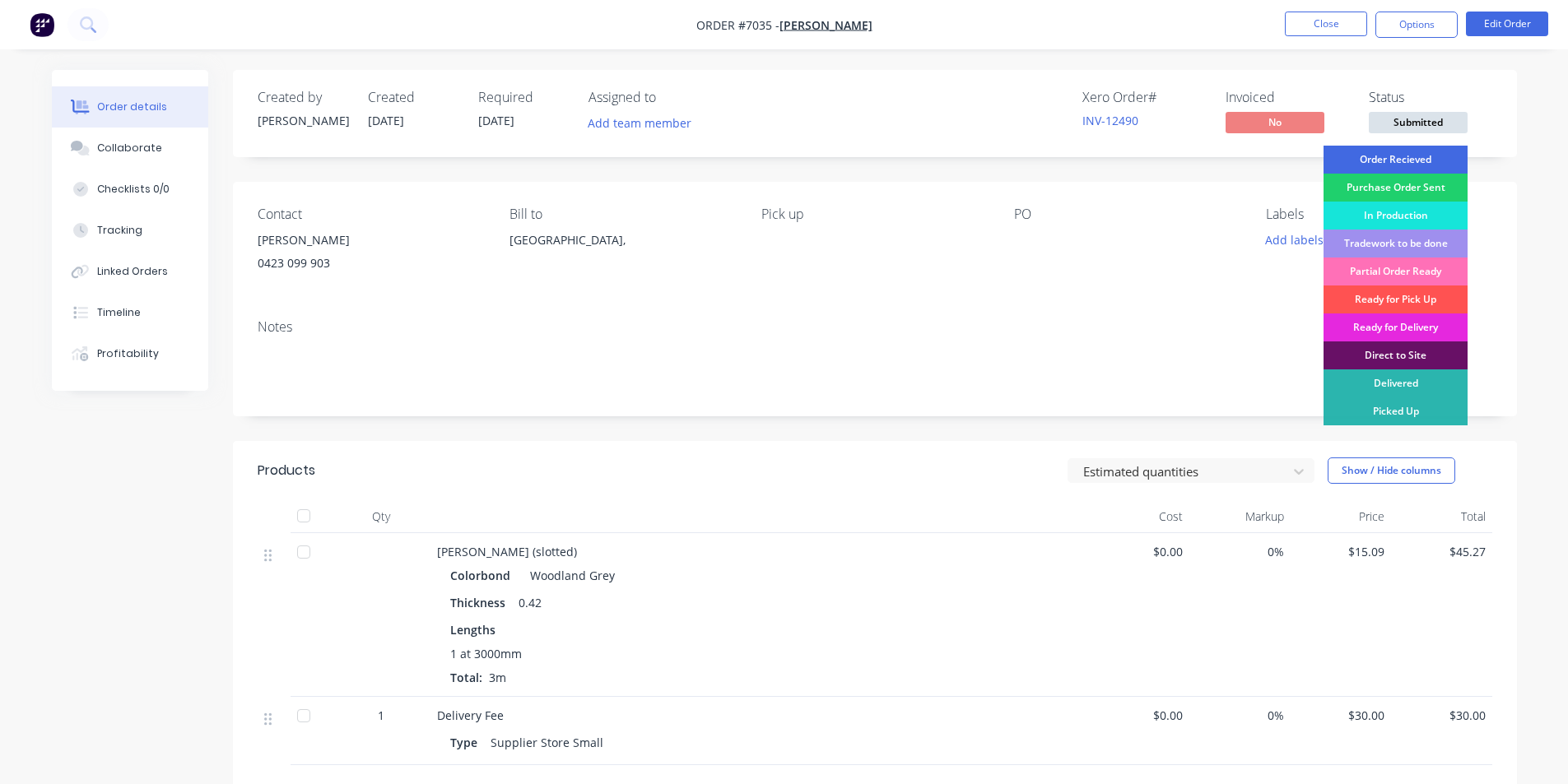
click at [1424, 149] on div "Order Recieved" at bounding box center [1395, 160] width 144 height 28
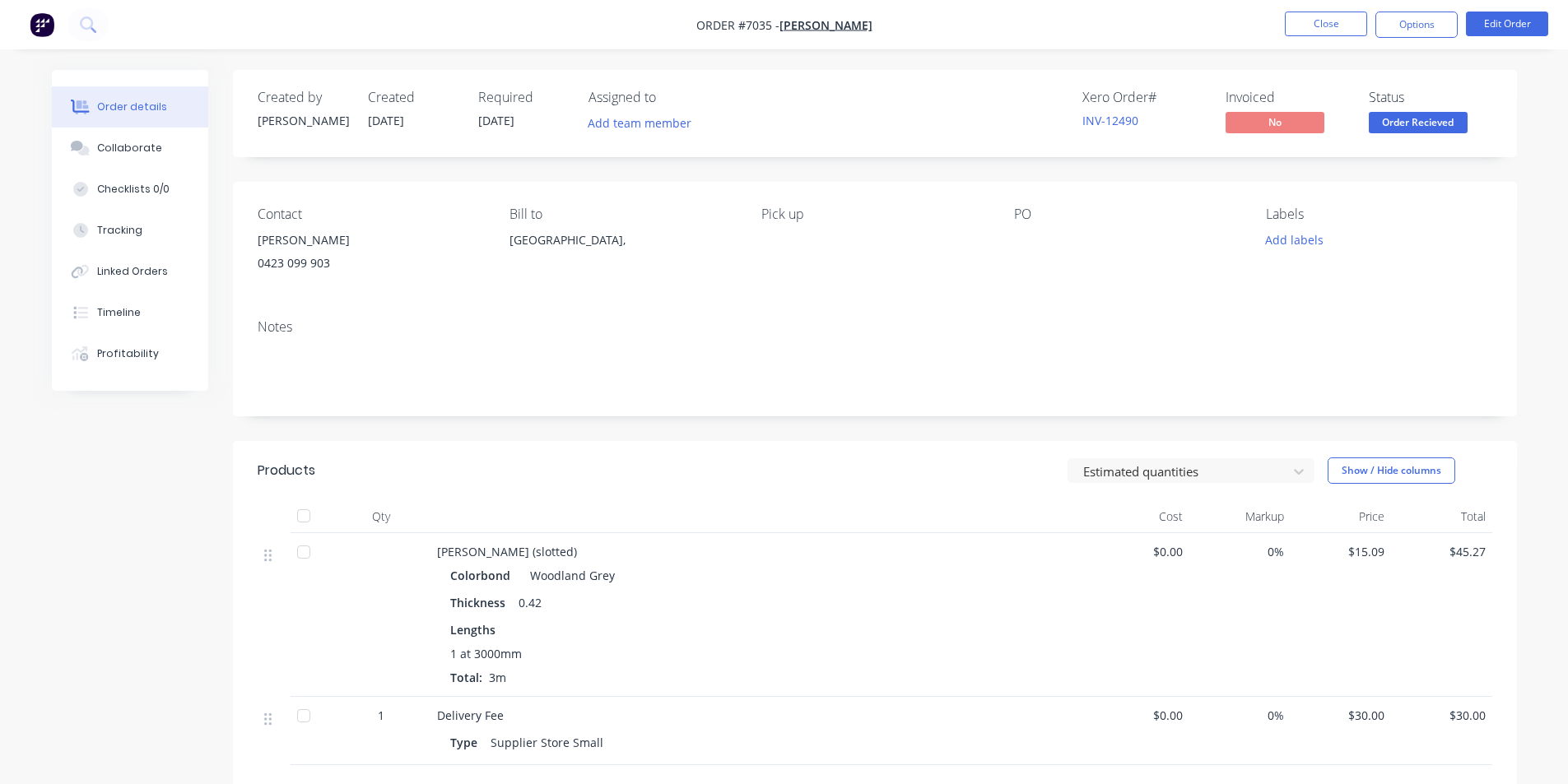
click at [1410, 127] on span "Order Recieved" at bounding box center [1417, 122] width 99 height 21
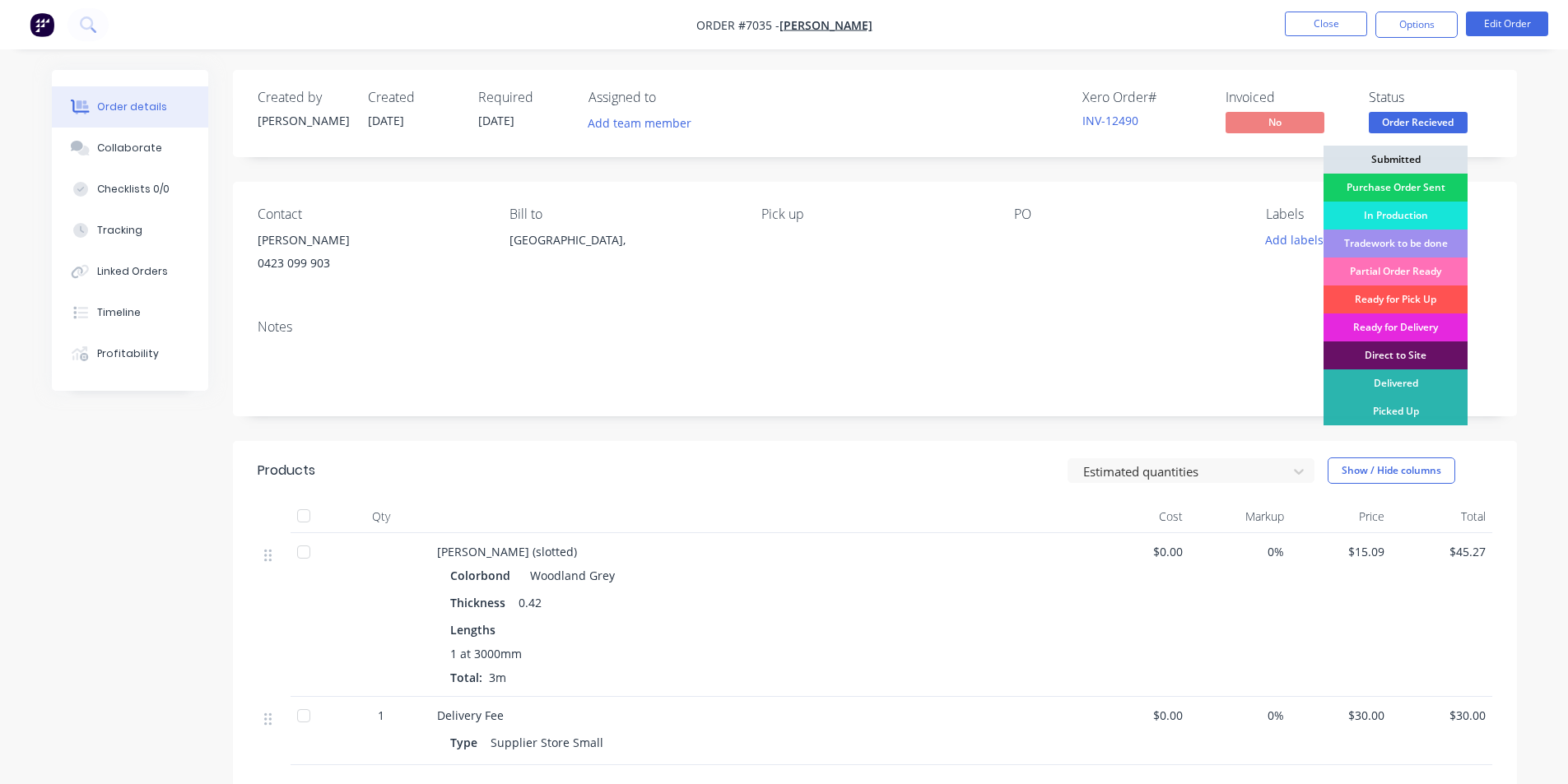
click at [1410, 186] on div "Purchase Order Sent" at bounding box center [1395, 188] width 144 height 28
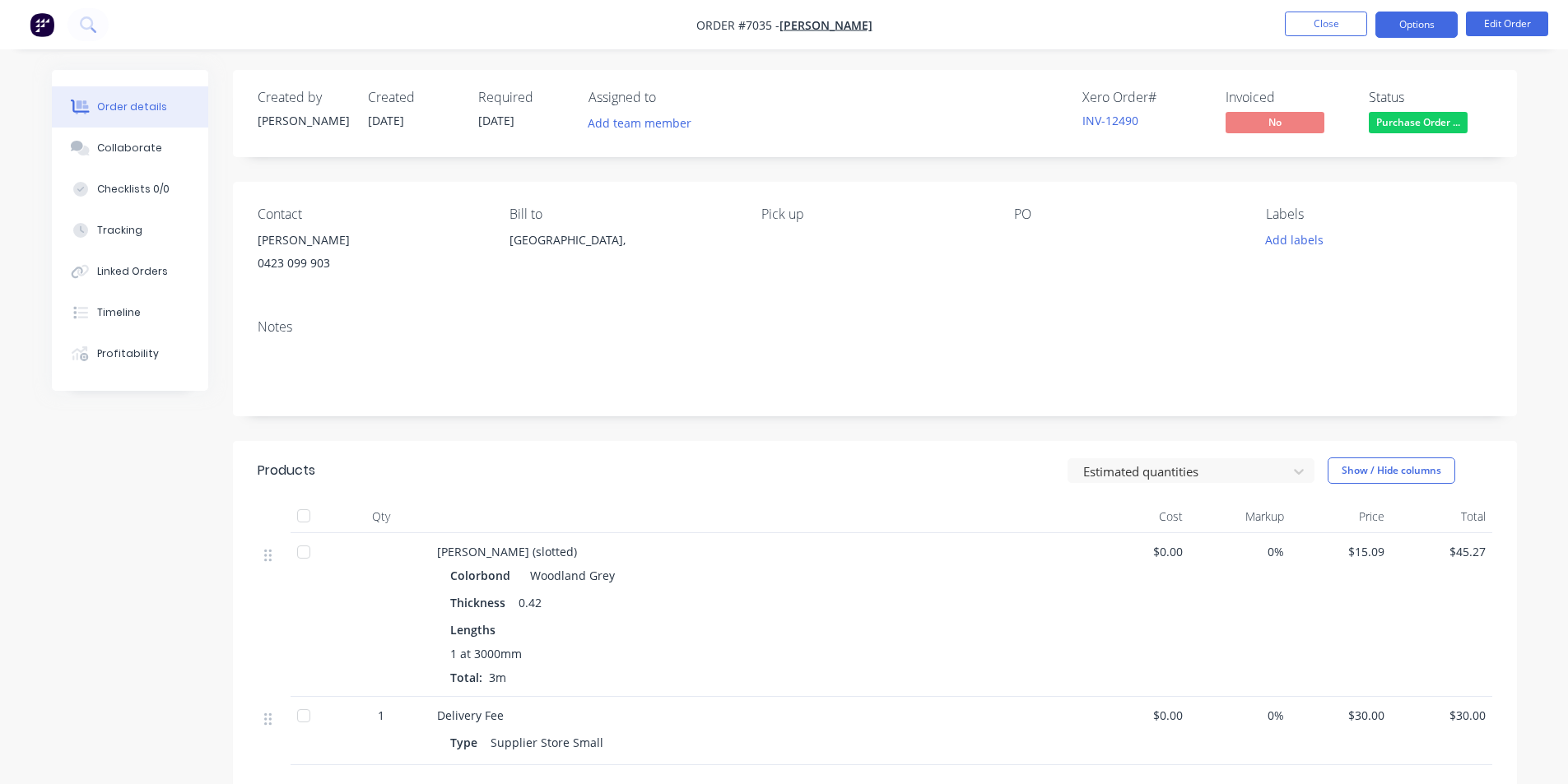
click at [1396, 33] on button "Options" at bounding box center [1416, 25] width 82 height 27
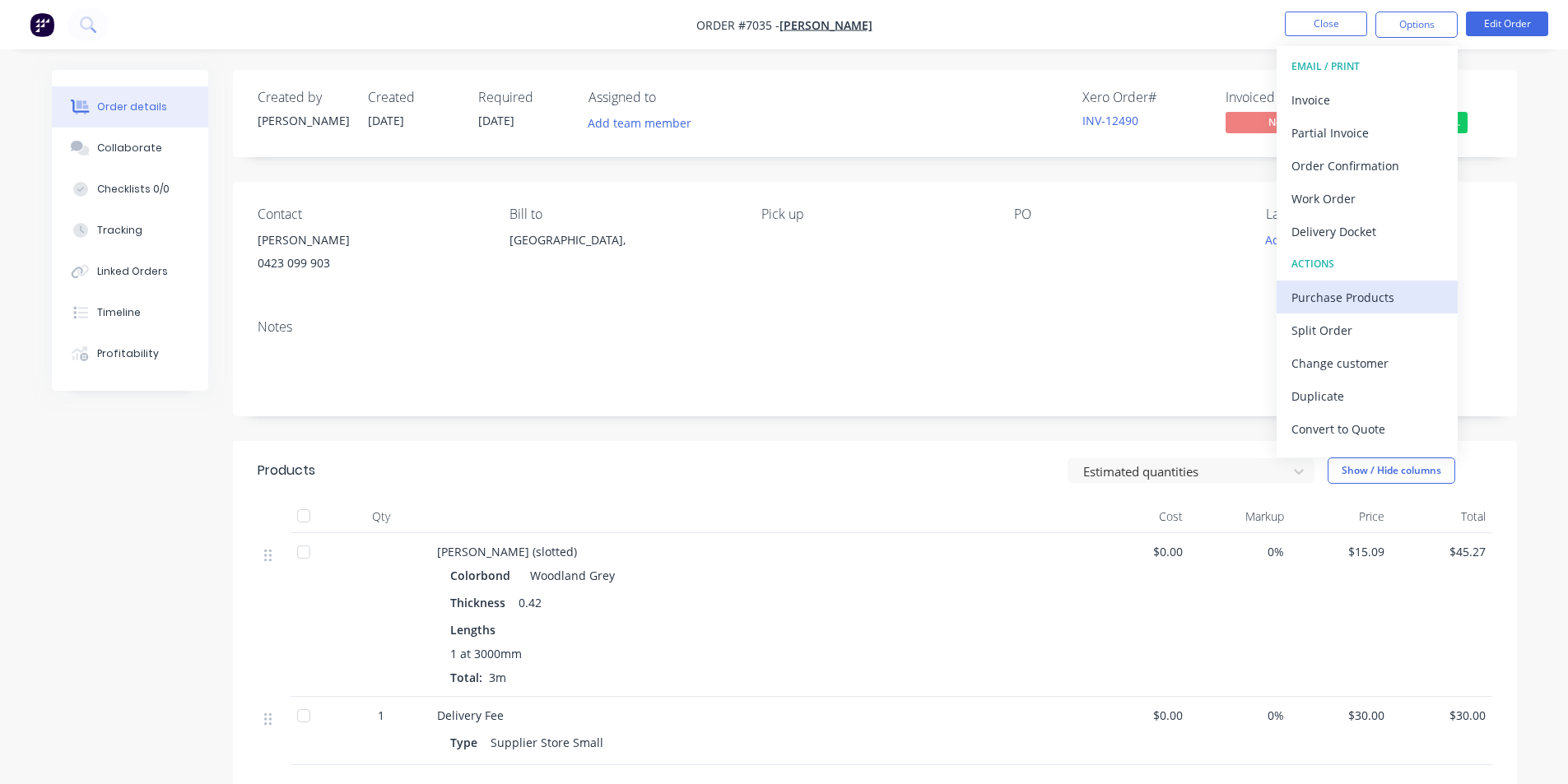
click at [1356, 303] on div "Purchase Products" at bounding box center [1367, 297] width 152 height 24
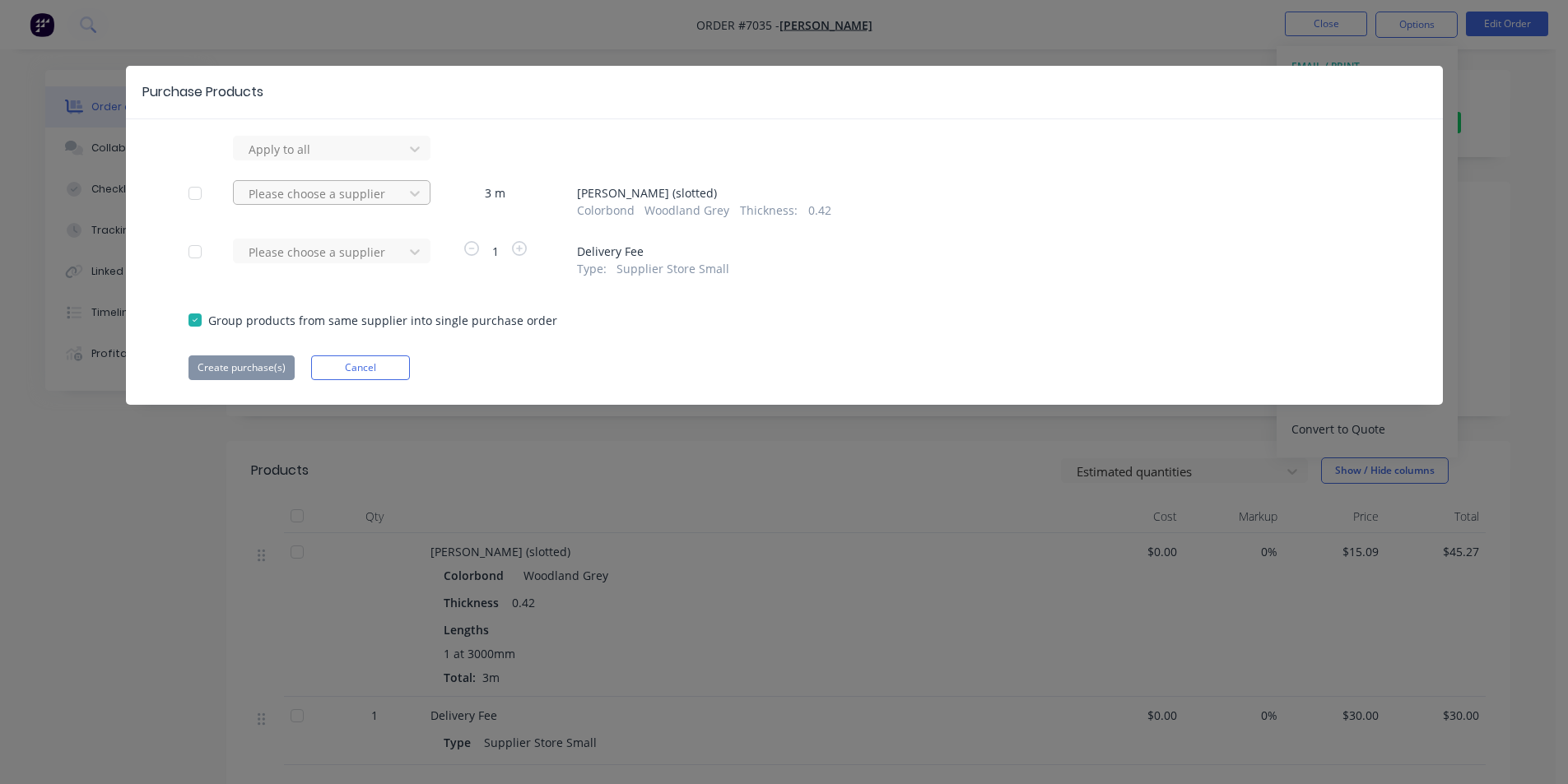
click at [347, 196] on div at bounding box center [321, 193] width 148 height 21
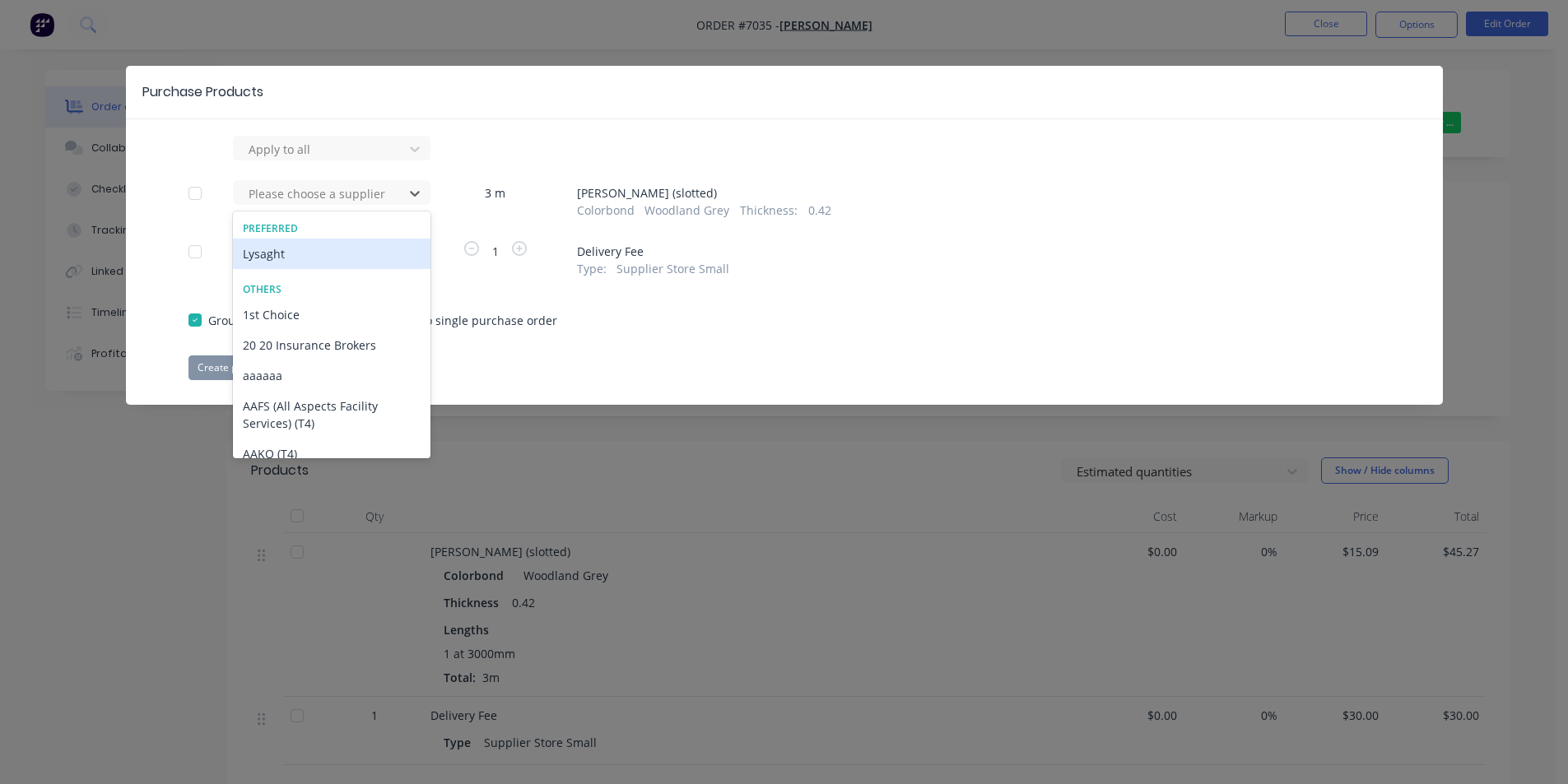
click at [346, 269] on div "Preferred Lysaght" at bounding box center [331, 245] width 197 height 61
click at [290, 244] on div "Lysaght" at bounding box center [331, 254] width 197 height 31
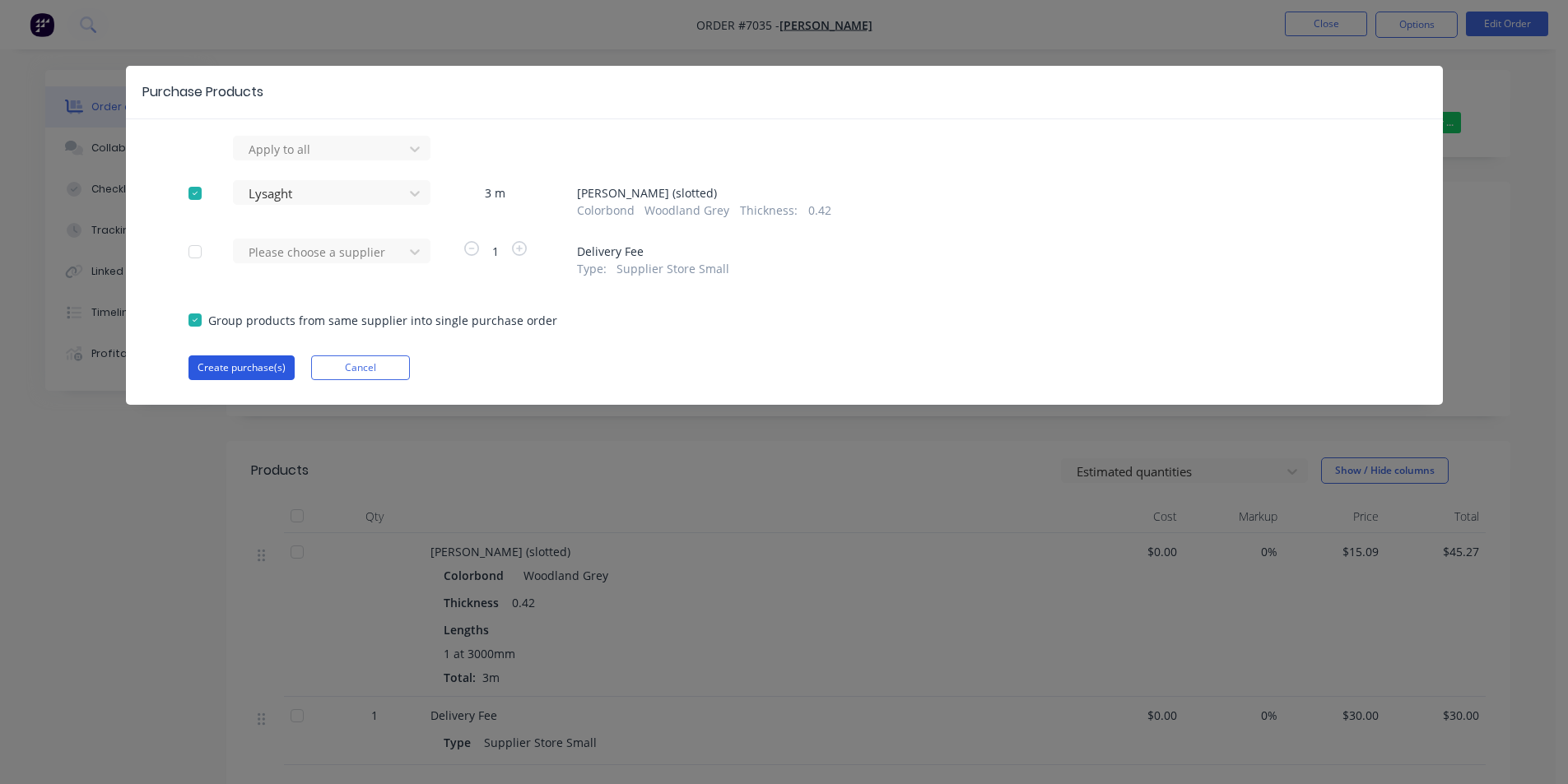
click at [227, 372] on button "Create purchase(s)" at bounding box center [241, 368] width 106 height 25
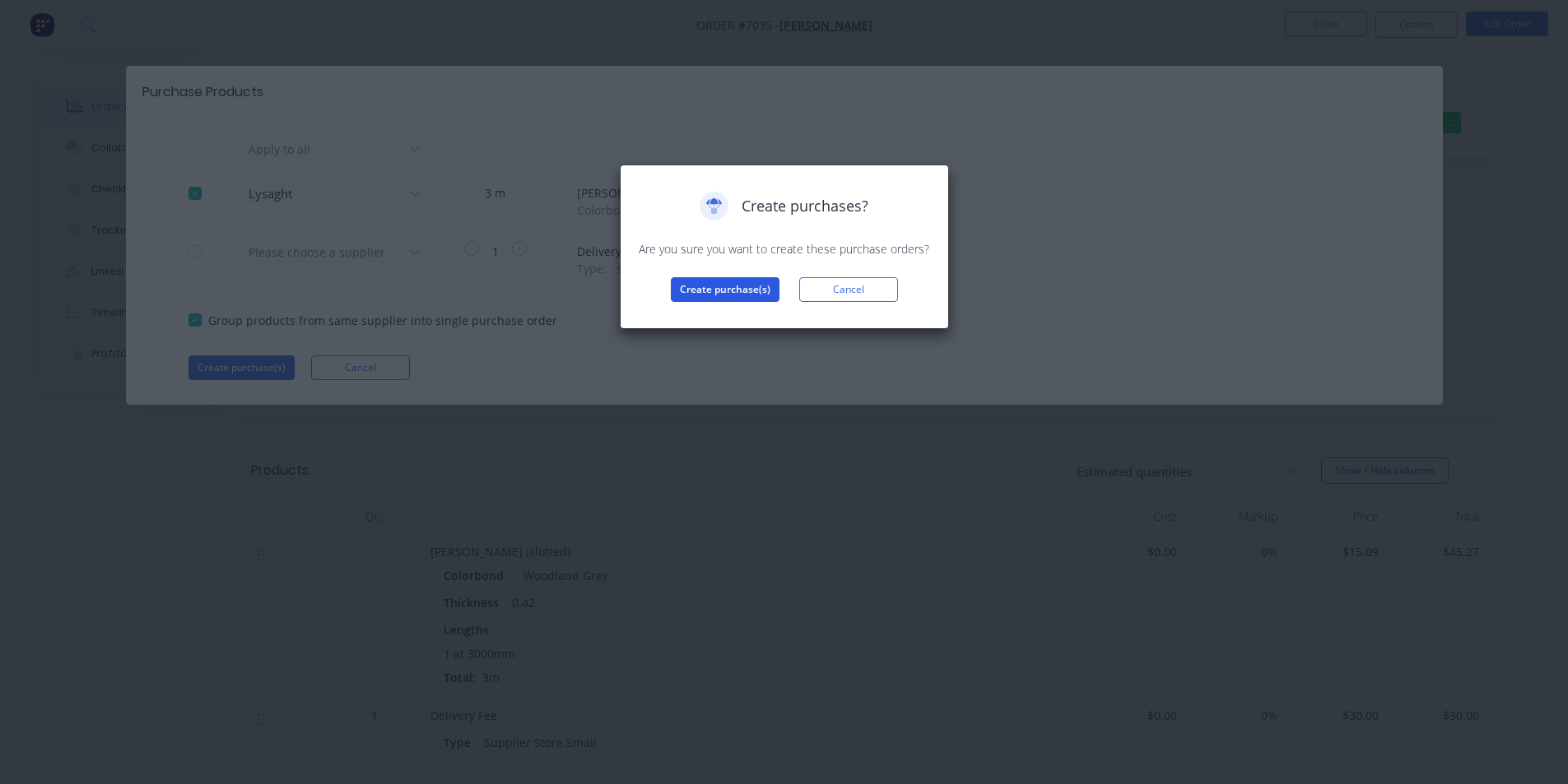
click at [771, 280] on button "Create purchase(s)" at bounding box center [724, 290] width 108 height 25
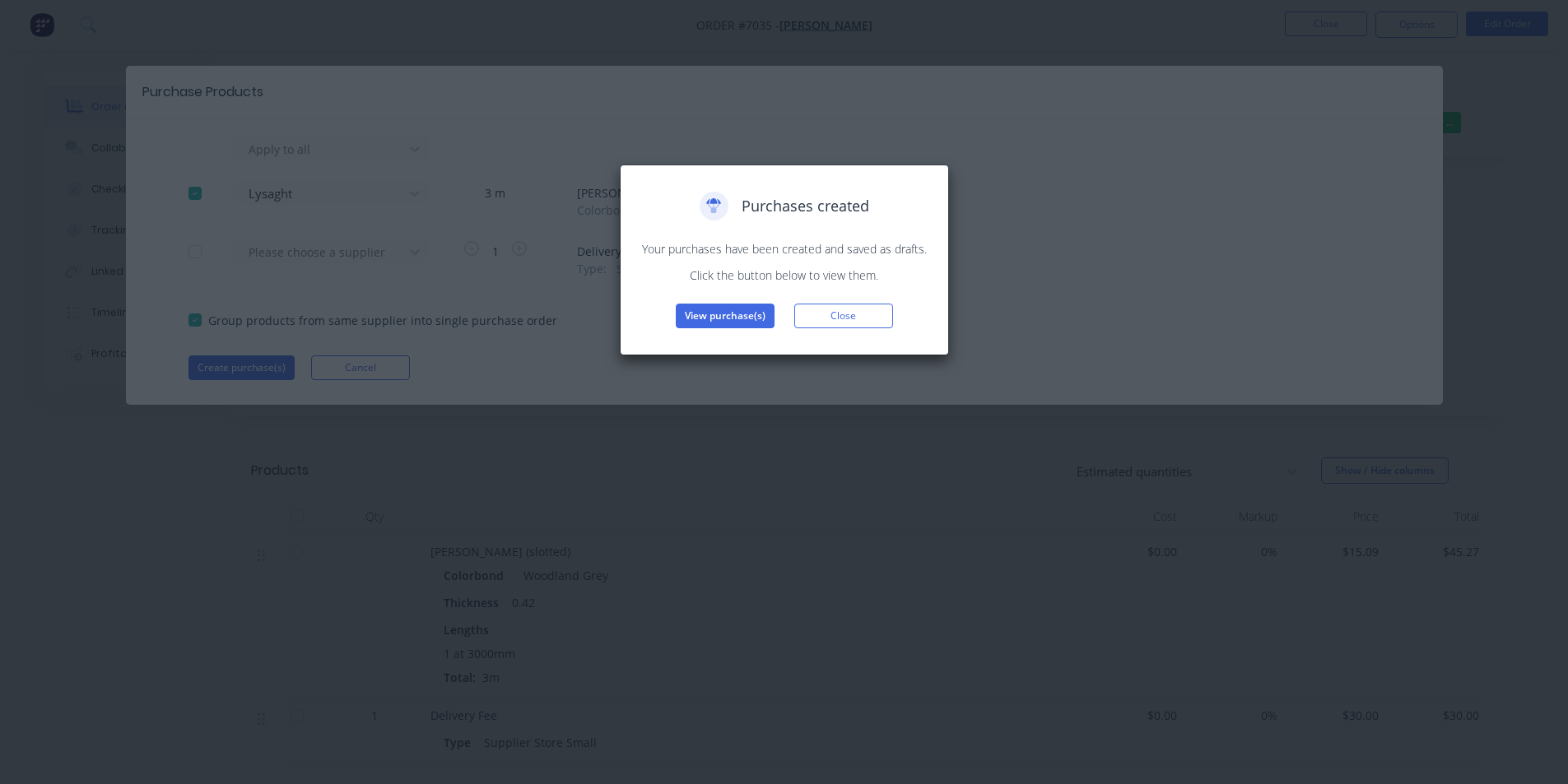
drag, startPoint x: 652, startPoint y: 290, endPoint x: 660, endPoint y: 298, distance: 11.3
click at [654, 290] on div "Purchases created Your purchases have been created and saved as drafts. Click t…" at bounding box center [784, 260] width 295 height 136
click at [699, 309] on button "View purchase(s)" at bounding box center [724, 316] width 99 height 25
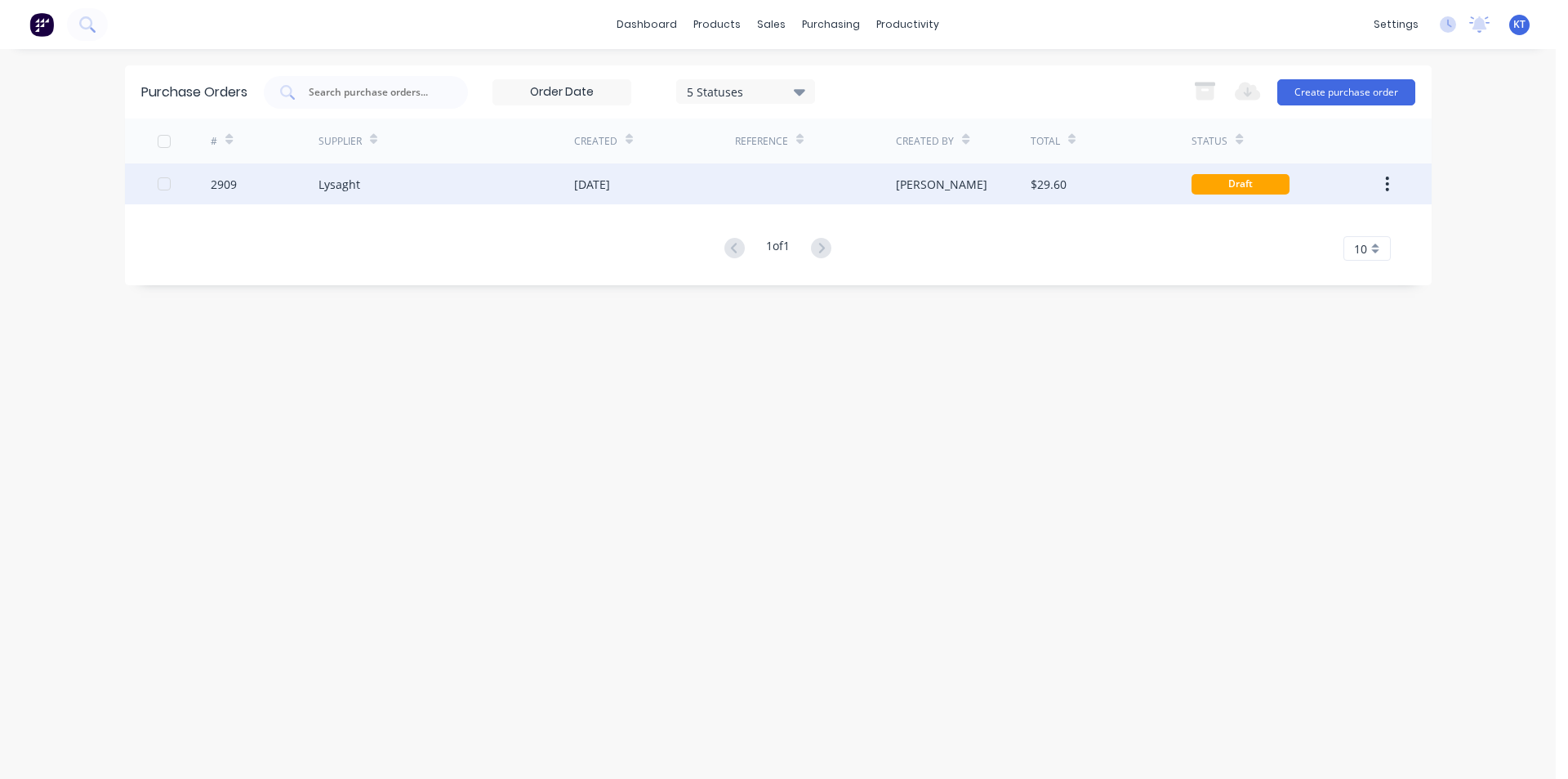
click at [1042, 187] on div "$29.60" at bounding box center [1048, 184] width 36 height 17
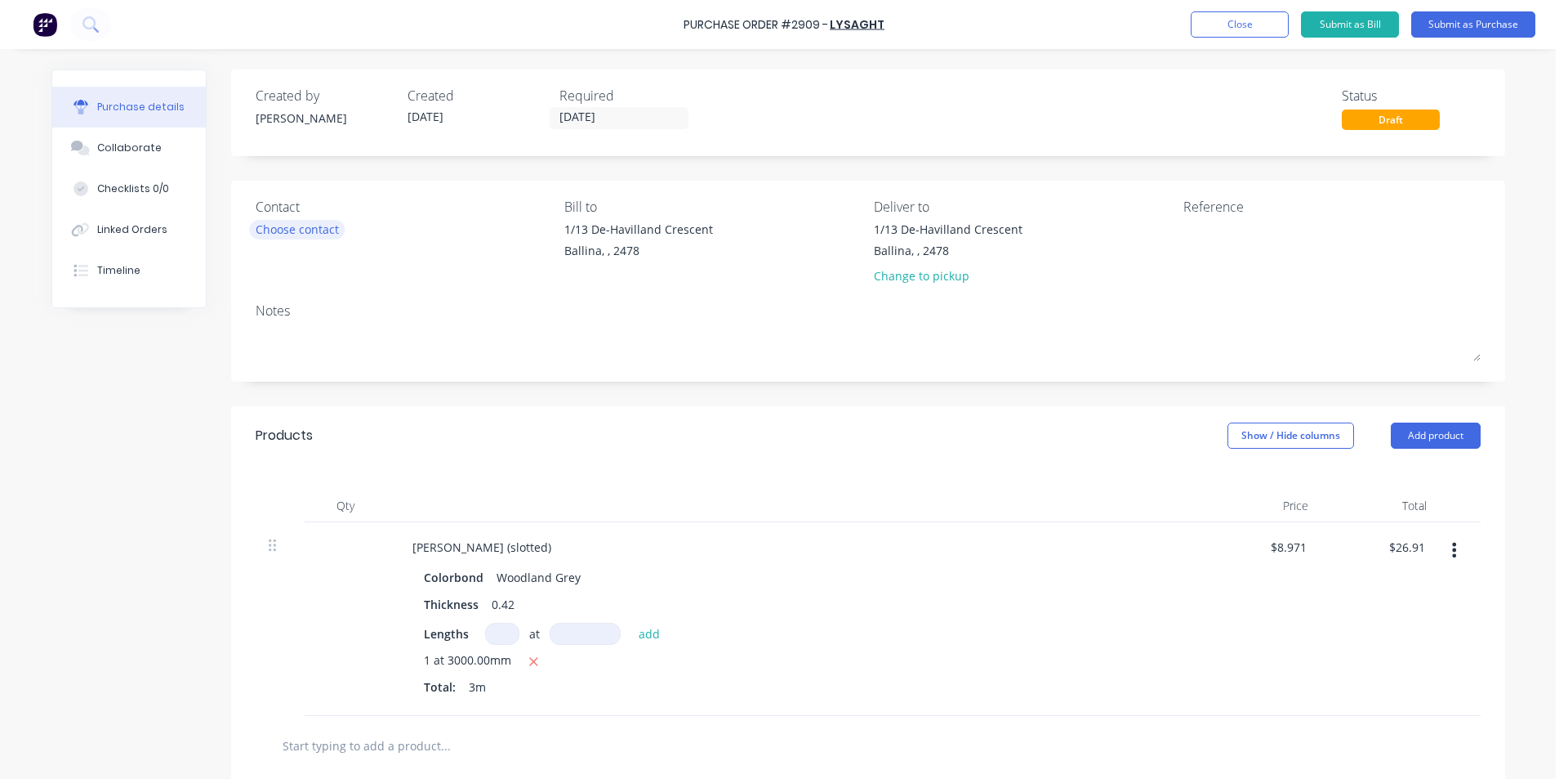
click at [301, 223] on div "Choose contact" at bounding box center [297, 229] width 83 height 17
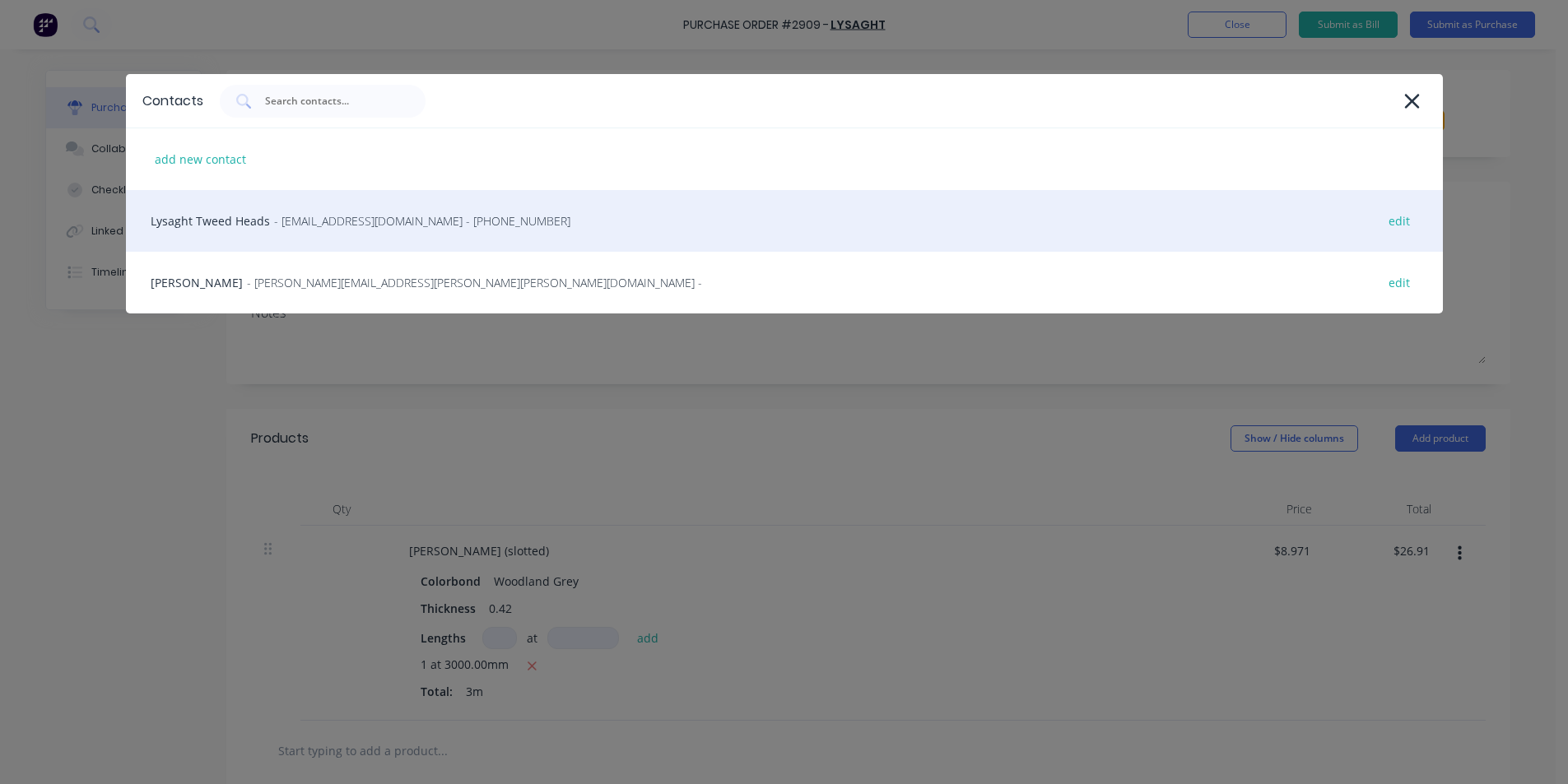
click at [301, 227] on span "- [EMAIL_ADDRESS][DOMAIN_NAME] - [PHONE_NUMBER]" at bounding box center [422, 221] width 296 height 17
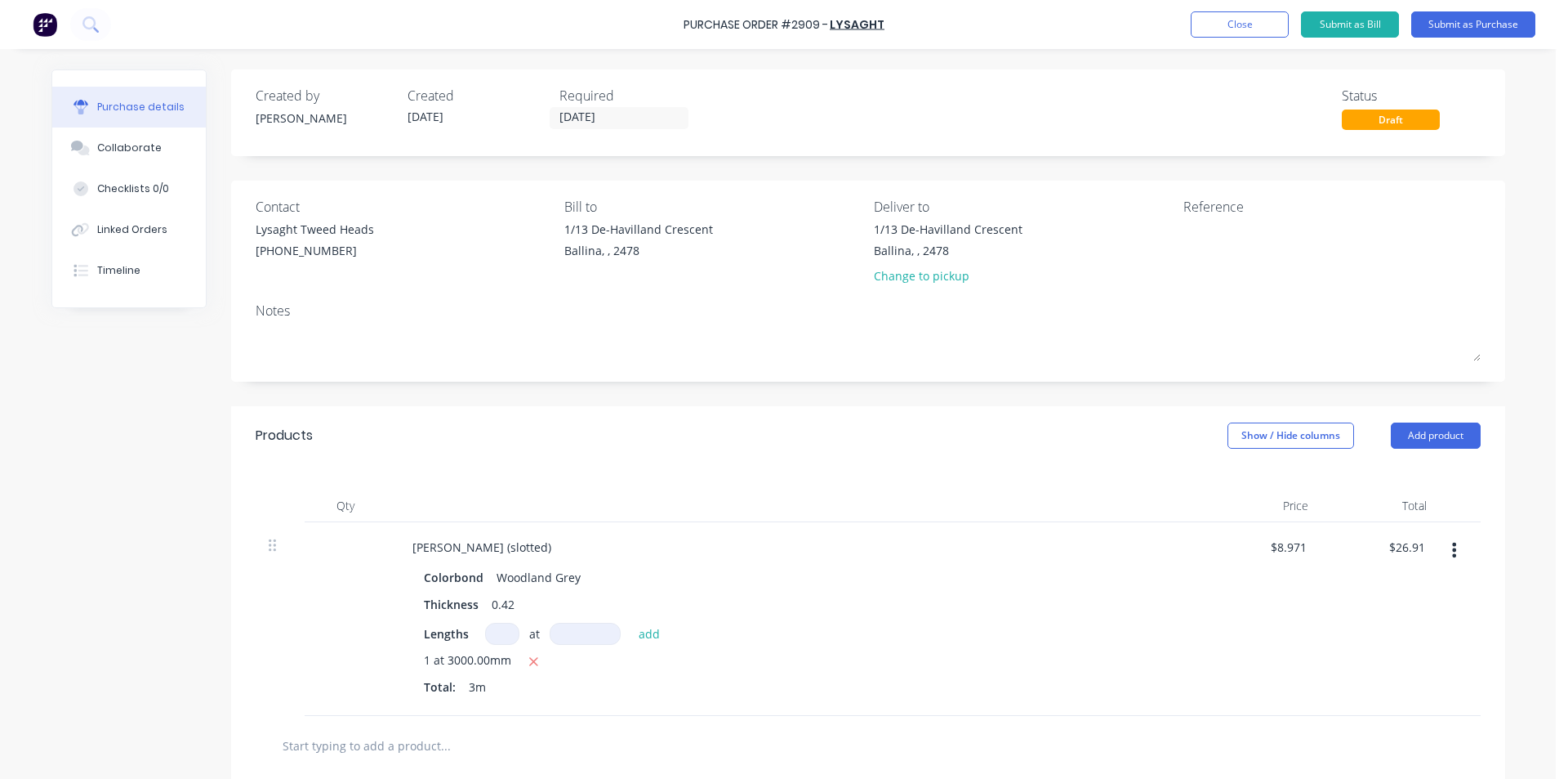
click at [1449, 41] on div "Purchase Order #2909 - Lysaght Add product Close Submit as Bill Submit as Purch…" at bounding box center [784, 24] width 1568 height 49
click at [1449, 31] on button "Submit as Purchase" at bounding box center [1474, 25] width 124 height 26
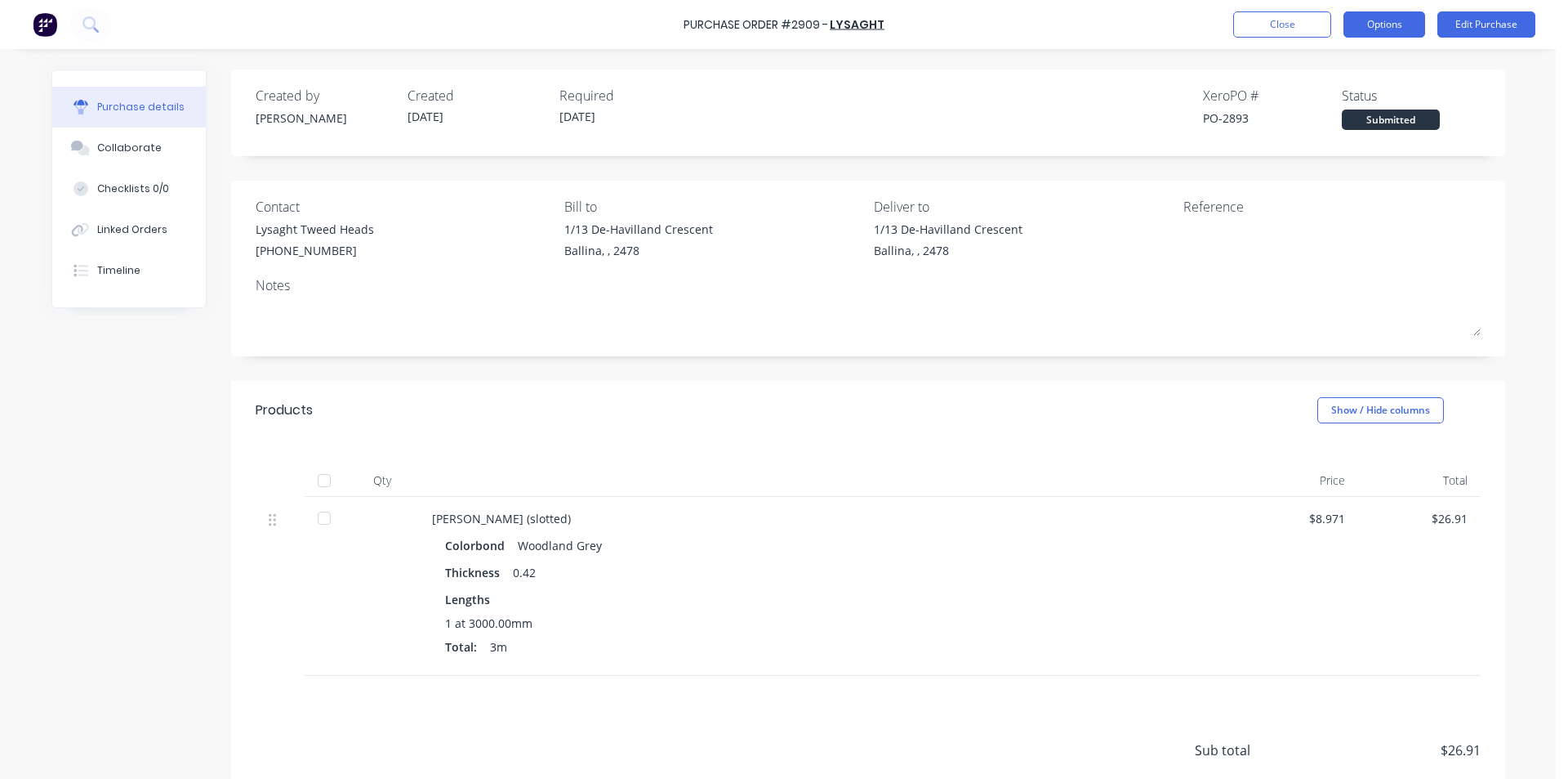
click at [1353, 22] on button "Options" at bounding box center [1385, 25] width 82 height 26
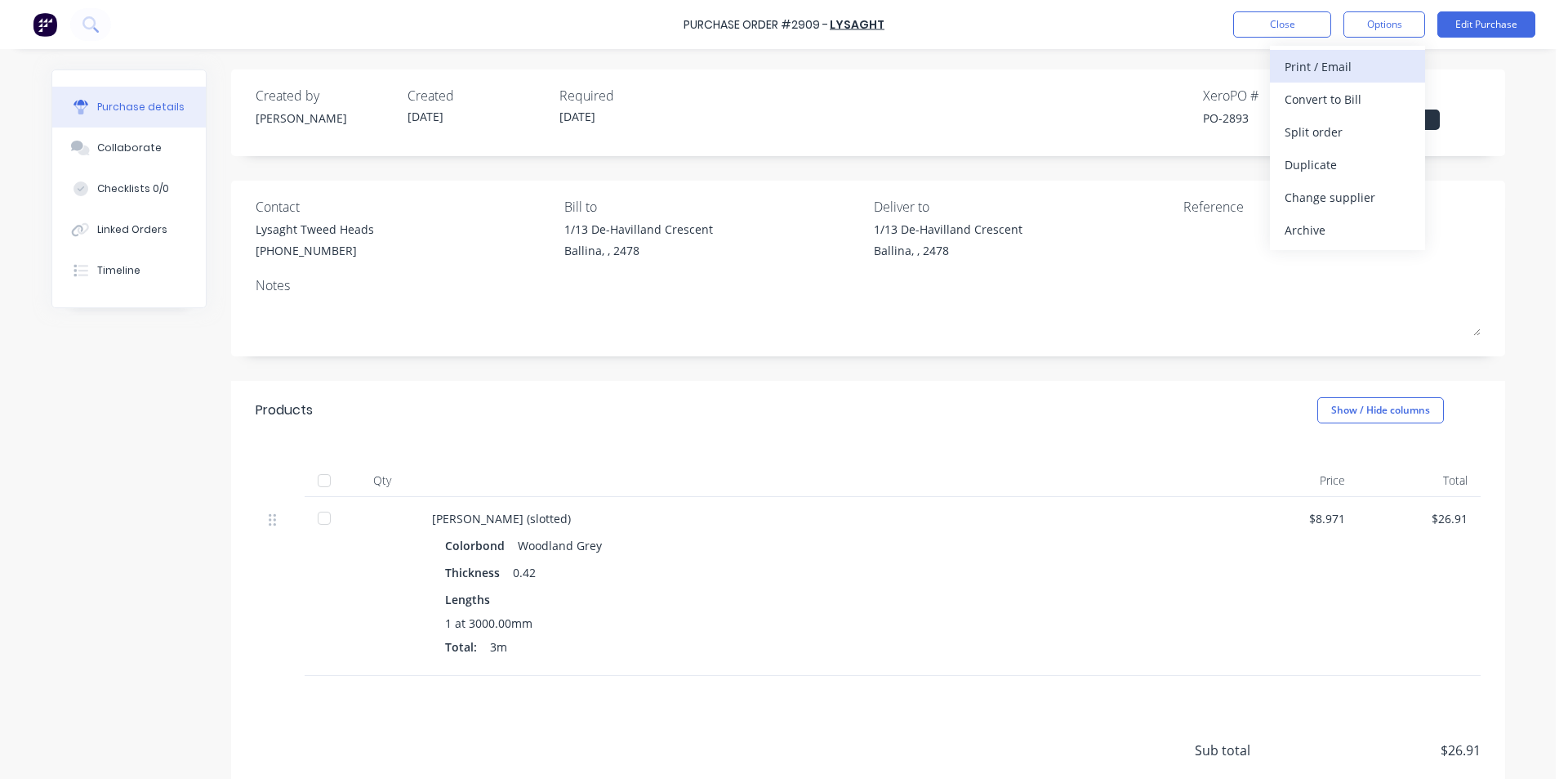
click at [1346, 55] on div "Print / Email" at bounding box center [1347, 66] width 126 height 24
click at [1291, 138] on div "Without pricing" at bounding box center [1347, 131] width 126 height 24
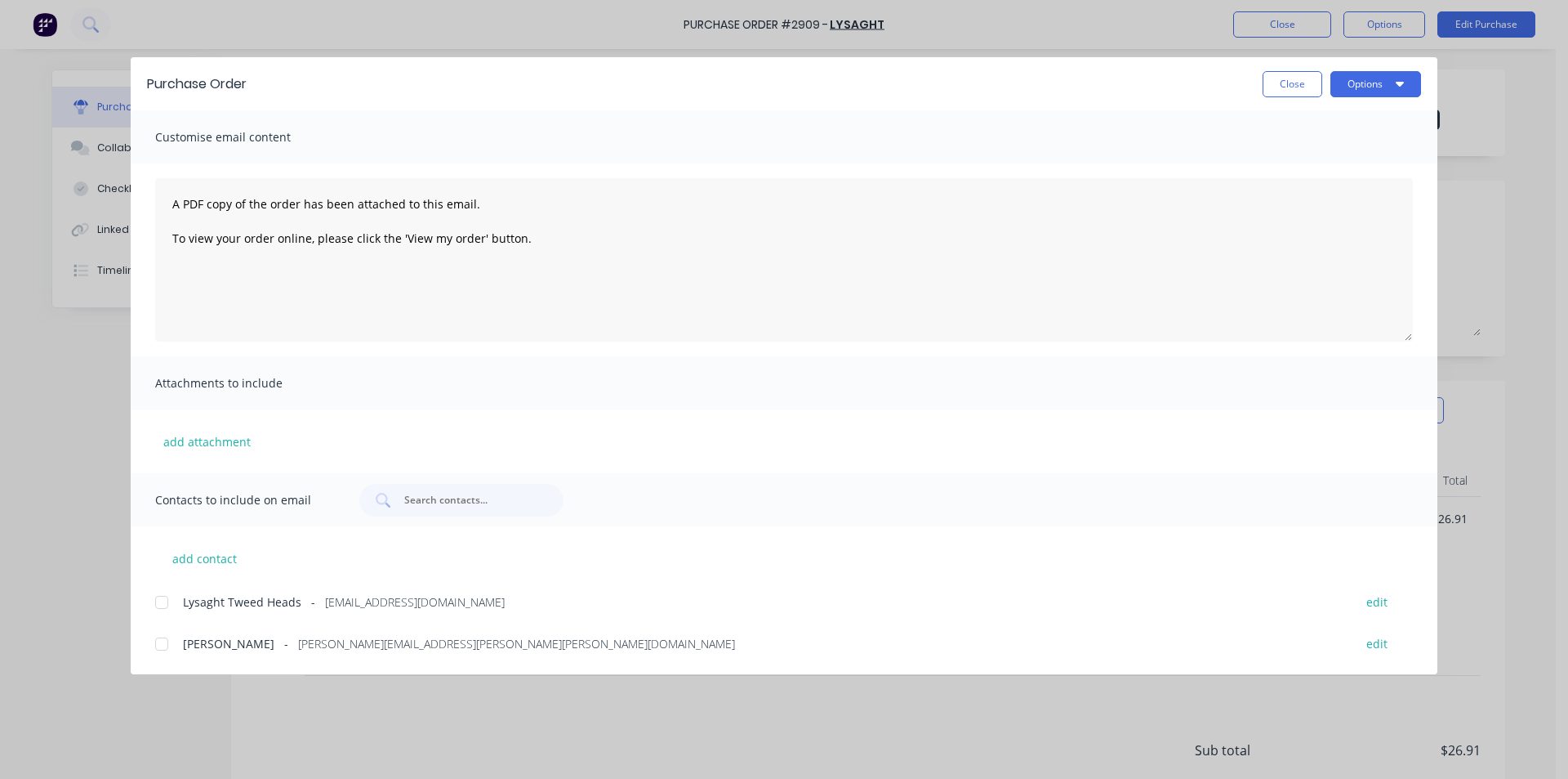
click at [156, 602] on div at bounding box center [162, 603] width 33 height 33
click at [1364, 73] on button "Options" at bounding box center [1376, 84] width 91 height 26
click at [1376, 184] on div "Email" at bounding box center [1344, 190] width 126 height 24
click at [1308, 72] on button "Close" at bounding box center [1293, 84] width 60 height 26
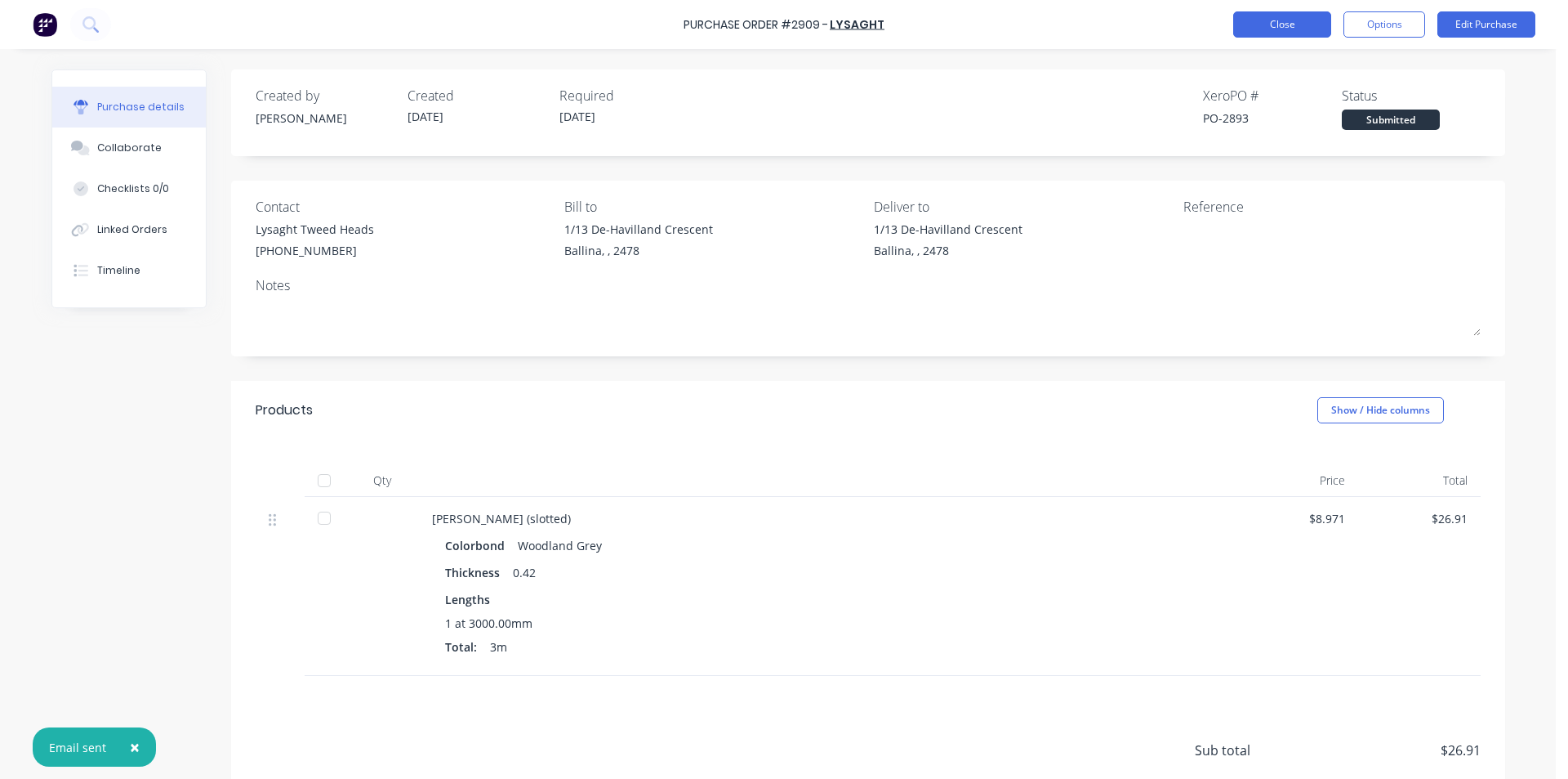
click at [1300, 31] on button "Close" at bounding box center [1282, 25] width 98 height 26
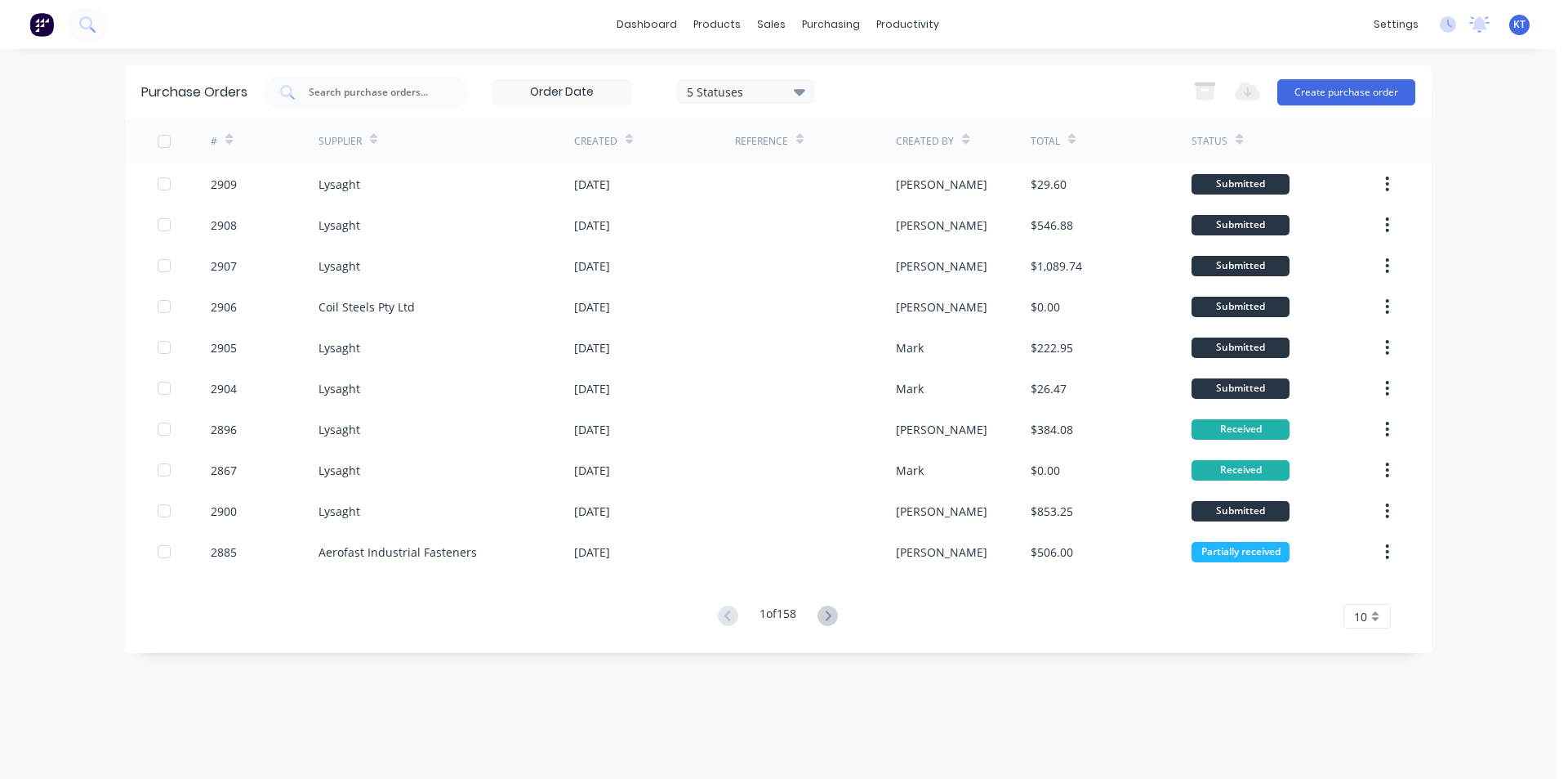
click at [1567, 620] on html "dashboard products sales purchasing productivity dashboard products Product Cat…" at bounding box center [784, 390] width 1568 height 779
click at [776, 25] on div "sales" at bounding box center [771, 25] width 45 height 25
click at [819, 71] on div "Sales Orders" at bounding box center [832, 79] width 67 height 15
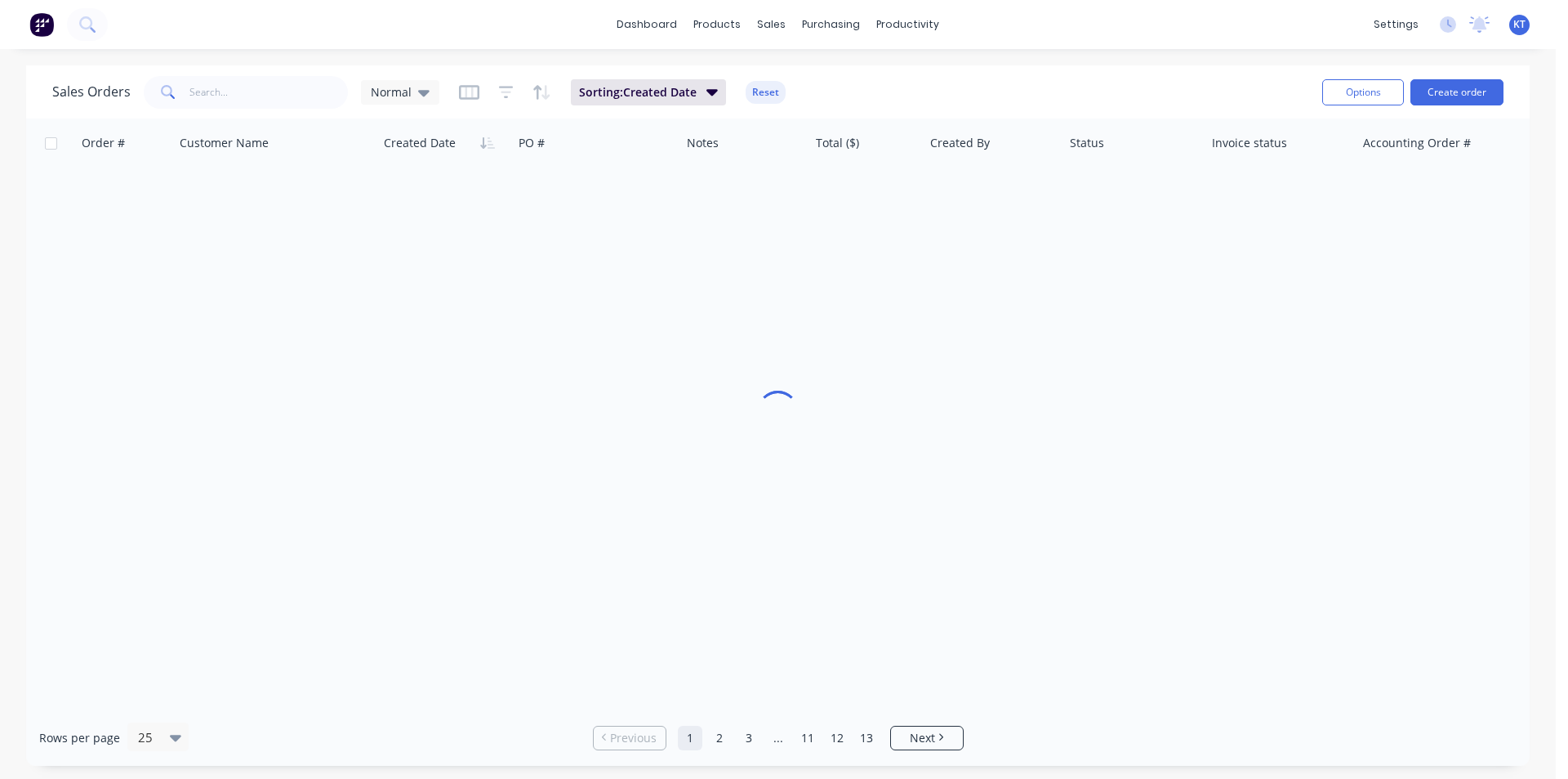
click at [177, 96] on span at bounding box center [166, 93] width 45 height 33
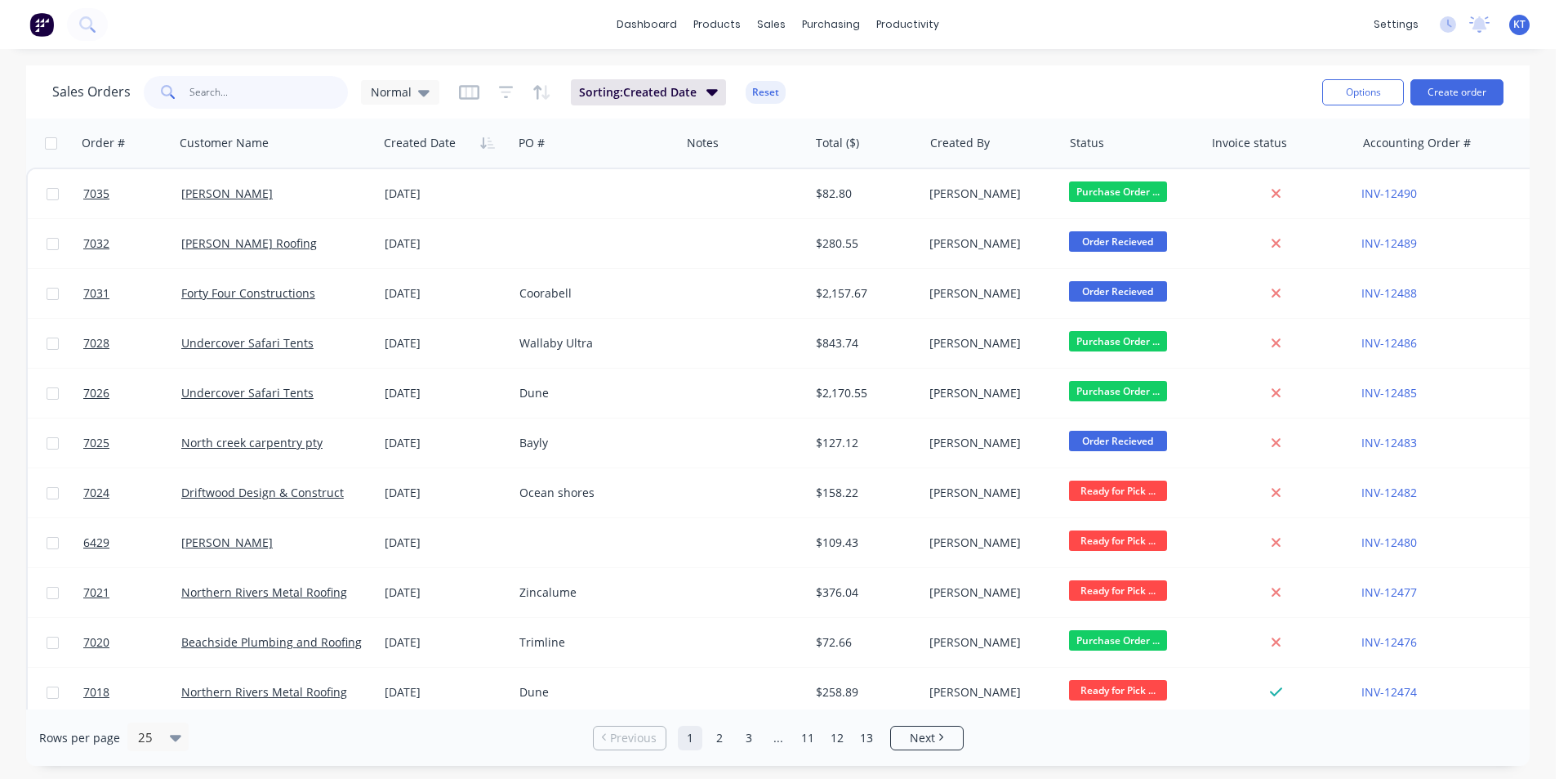
click at [203, 91] on input "text" at bounding box center [269, 93] width 160 height 33
type input "sup"
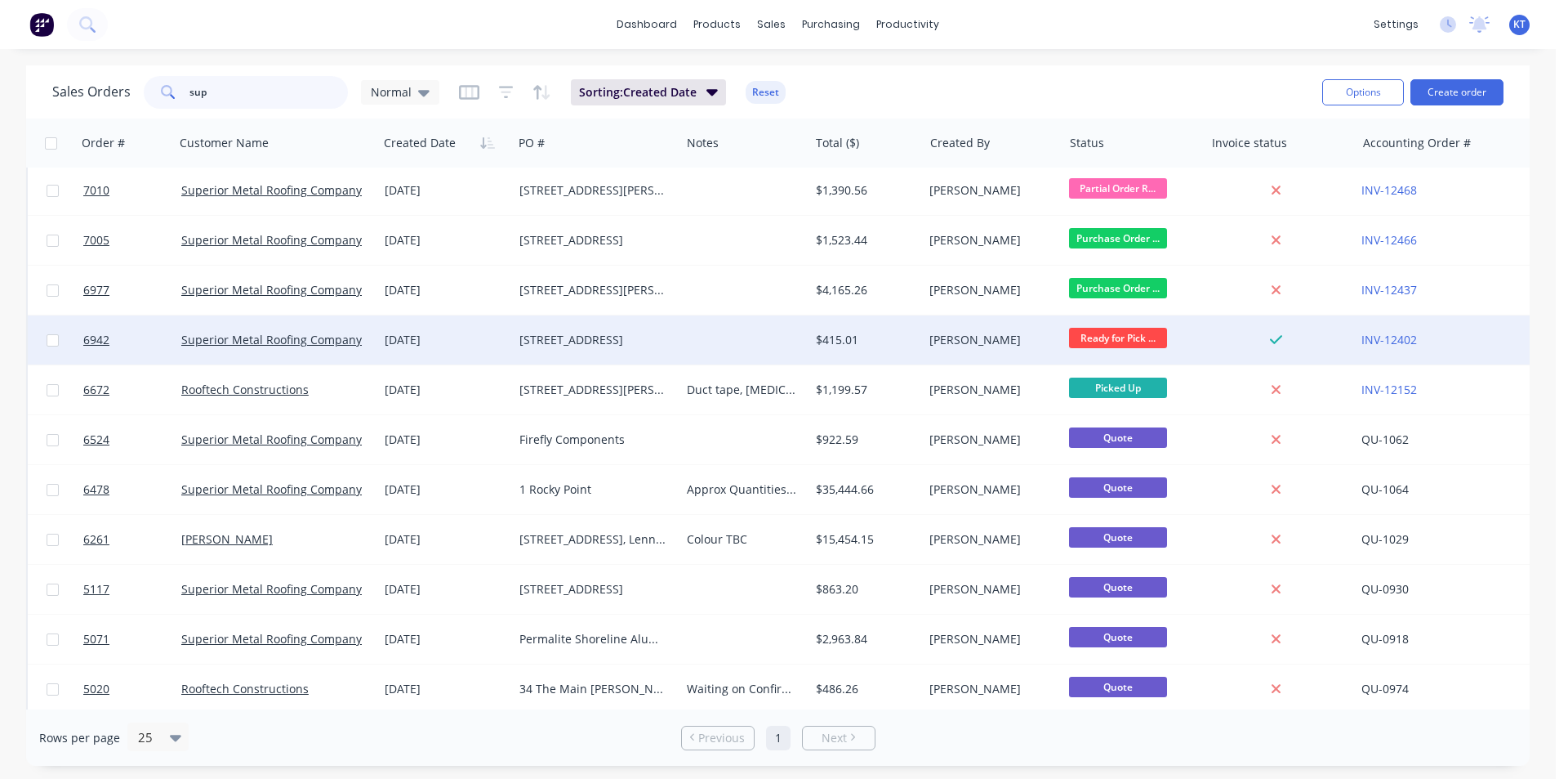
scroll to position [82, 0]
